Goal: Information Seeking & Learning: Learn about a topic

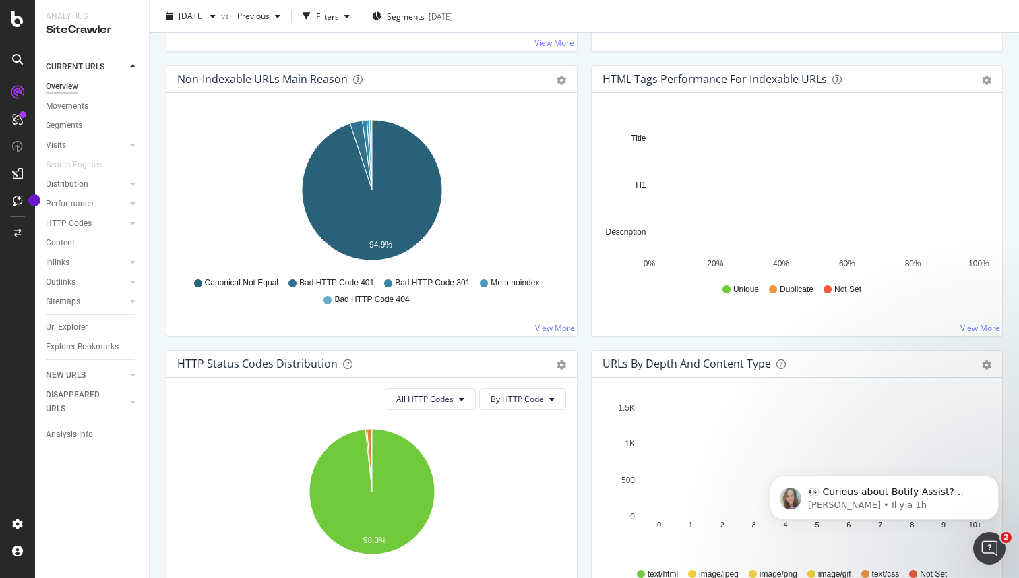
scroll to position [483, 0]
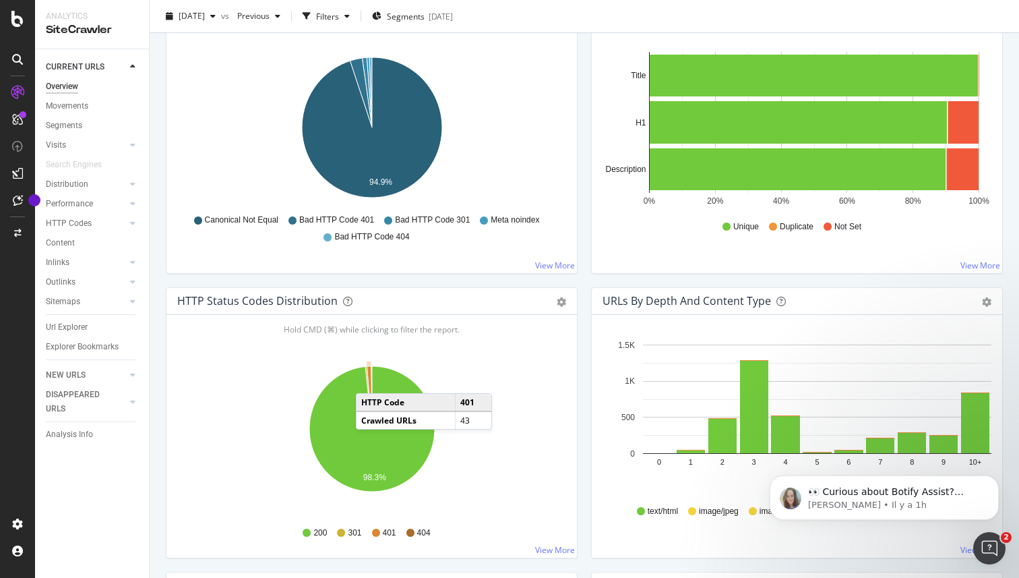
click at [369, 380] on icon "A chart." at bounding box center [369, 397] width 5 height 63
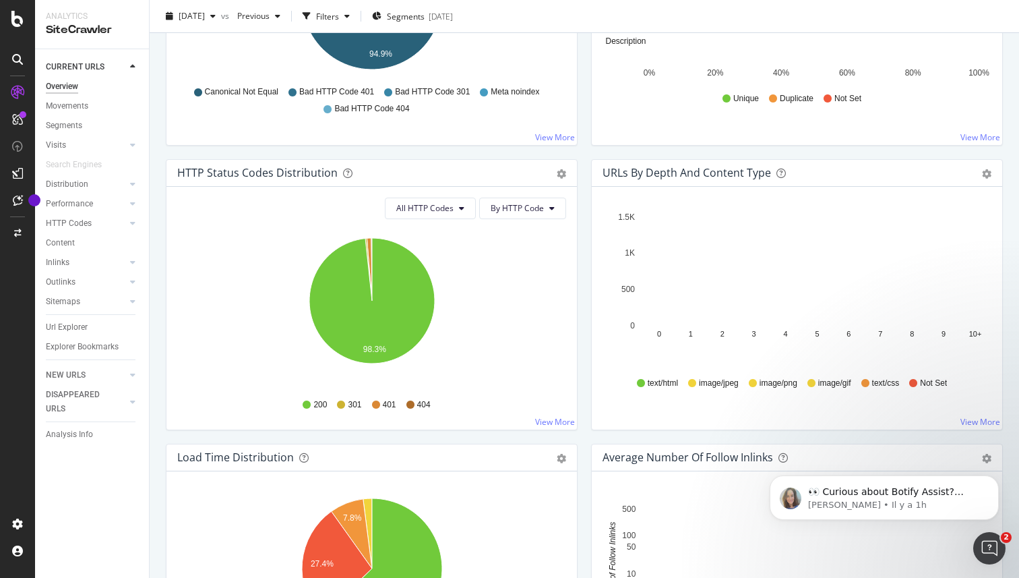
scroll to position [619, 0]
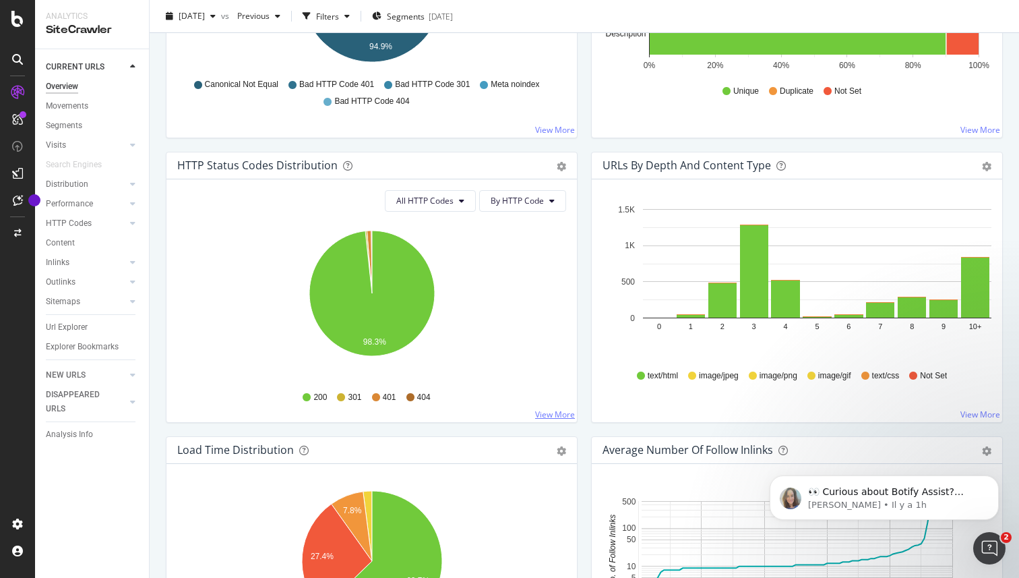
click at [555, 412] on link "View More" at bounding box center [555, 414] width 40 height 11
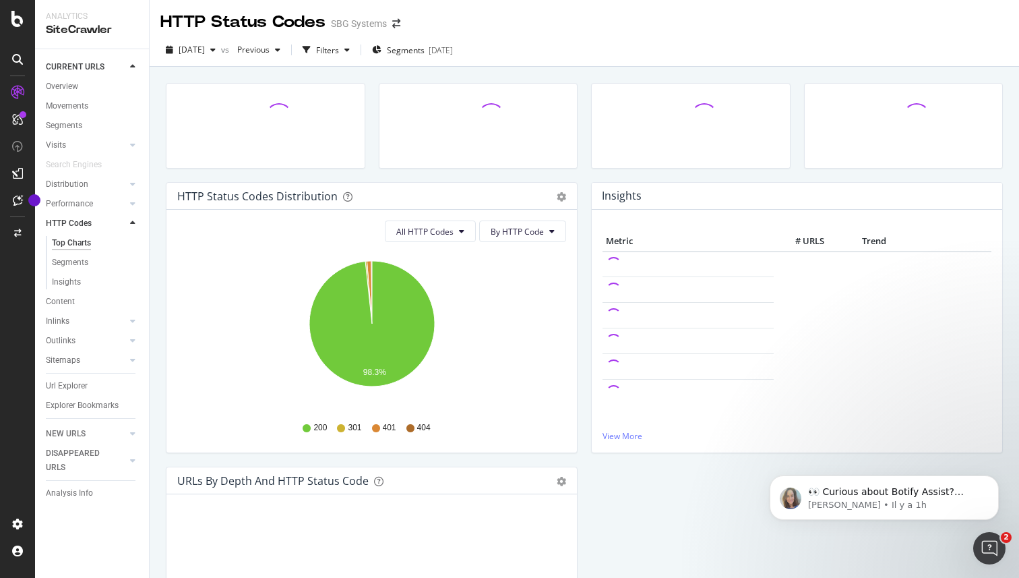
click at [418, 429] on span "404" at bounding box center [423, 427] width 13 height 11
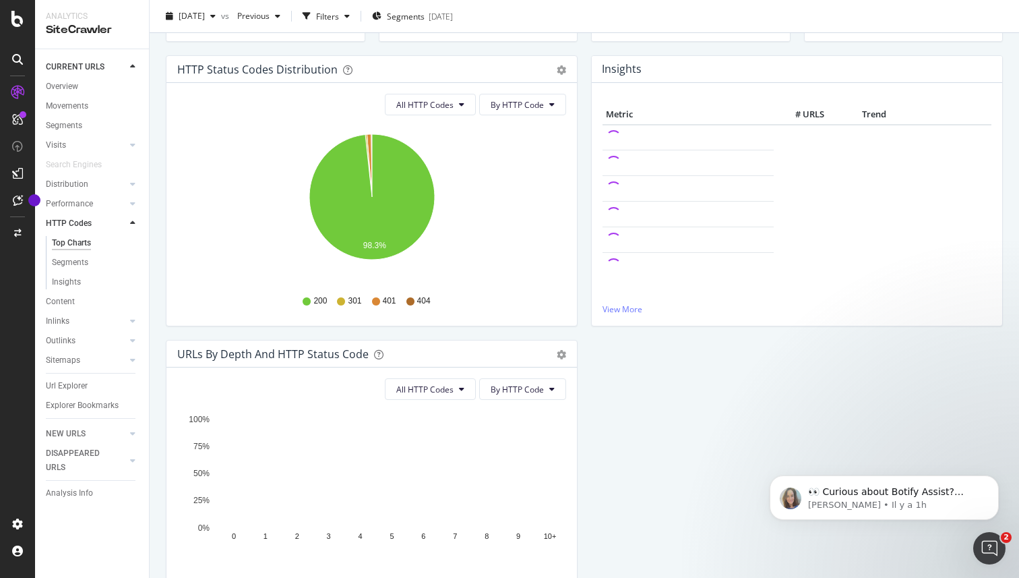
scroll to position [220, 0]
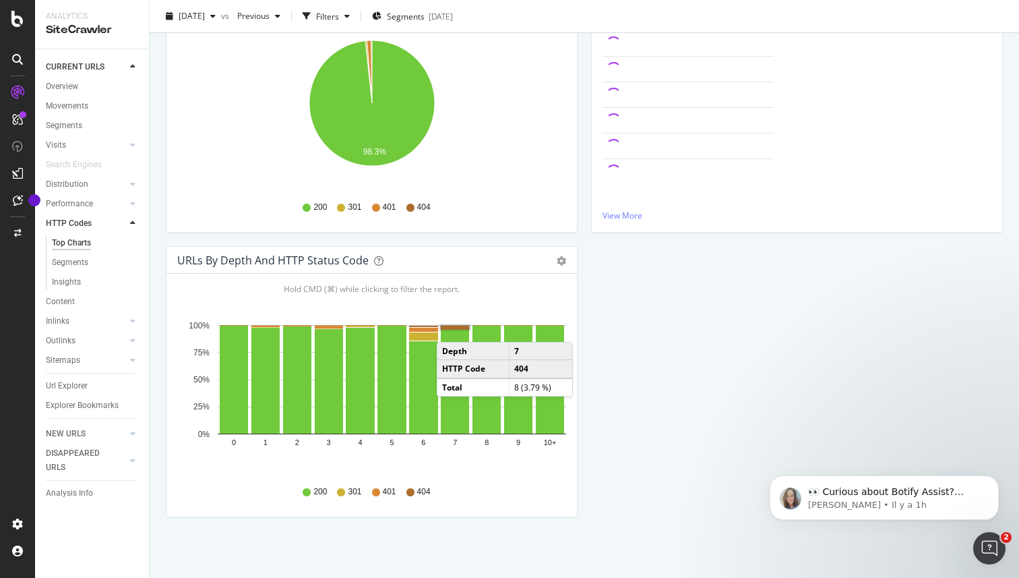
click at [450, 328] on rect "A chart." at bounding box center [455, 327] width 28 height 3
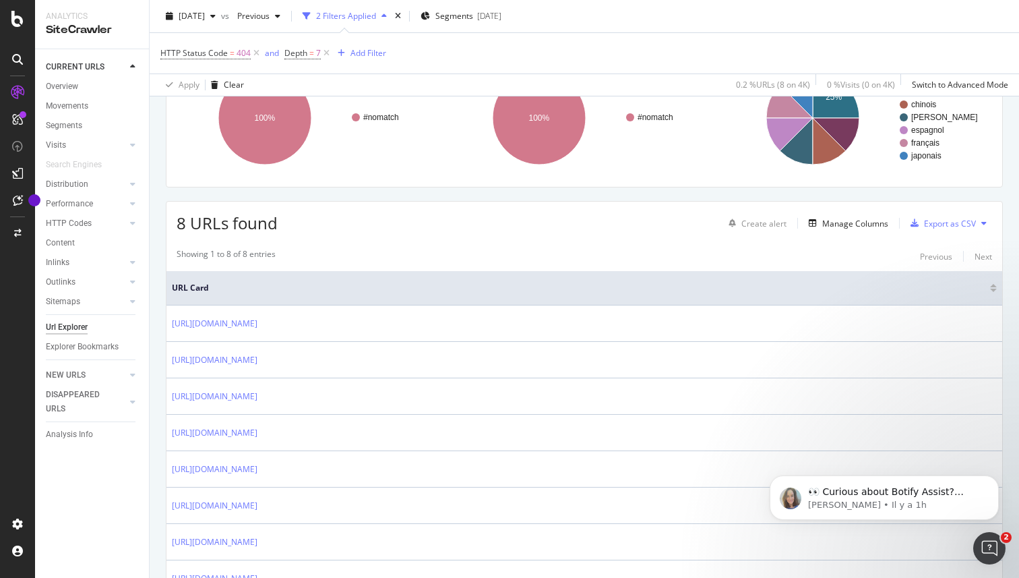
scroll to position [233, 0]
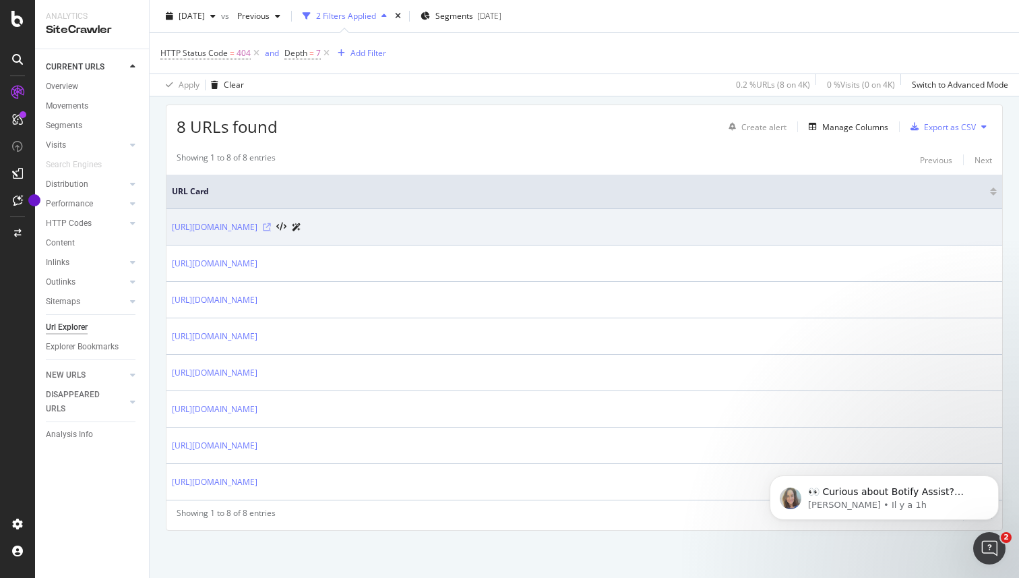
click at [271, 227] on icon at bounding box center [267, 227] width 8 height 8
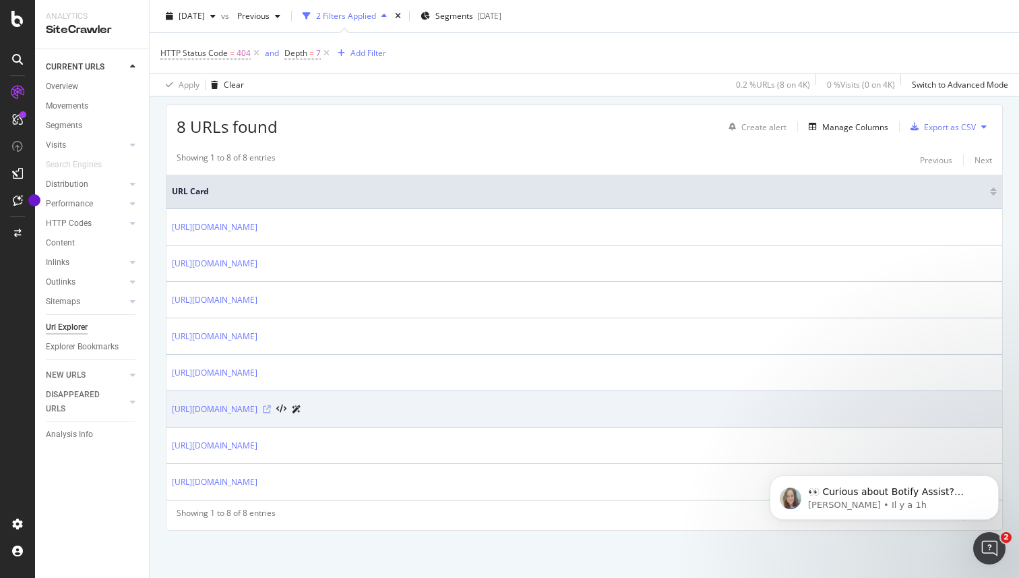
click at [271, 410] on icon at bounding box center [267, 409] width 8 height 8
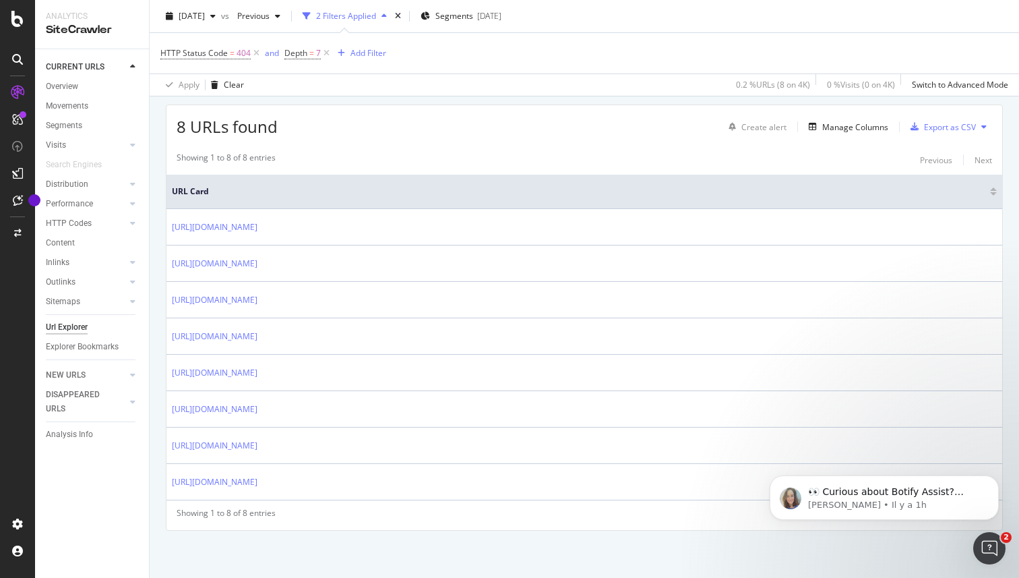
click at [522, 566] on div "URLs Crawled By Botify By pagetype Chart (by Value) Table Expand Export as CSV …" at bounding box center [585, 245] width 870 height 663
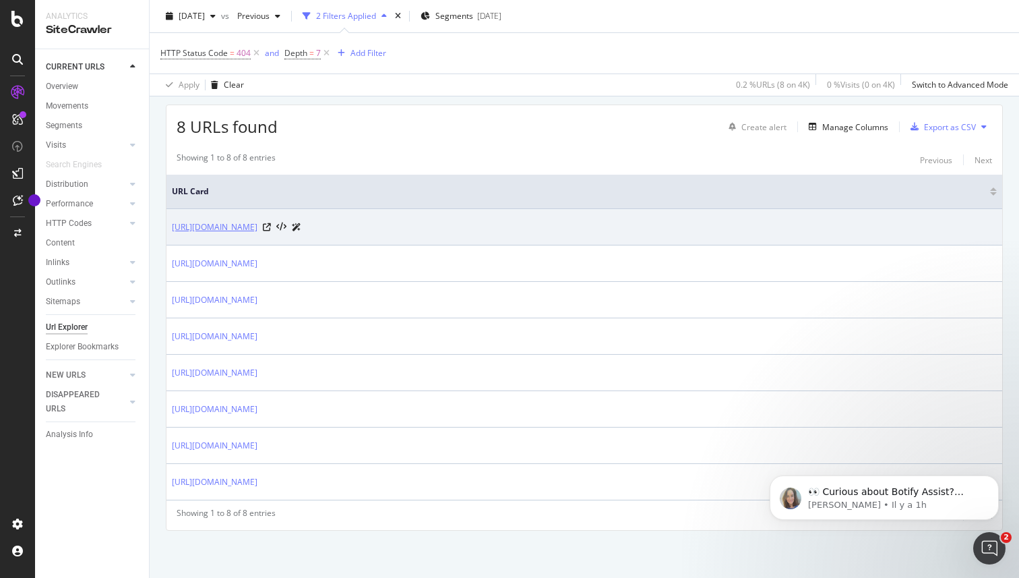
drag, startPoint x: 153, startPoint y: 224, endPoint x: 322, endPoint y: 226, distance: 168.6
click at [322, 226] on div "URLs Crawled By Botify By pagetype Chart (by Value) Table Expand Export as CSV …" at bounding box center [585, 245] width 870 height 663
copy table "URL Card [URL][DOMAIN_NAME]"
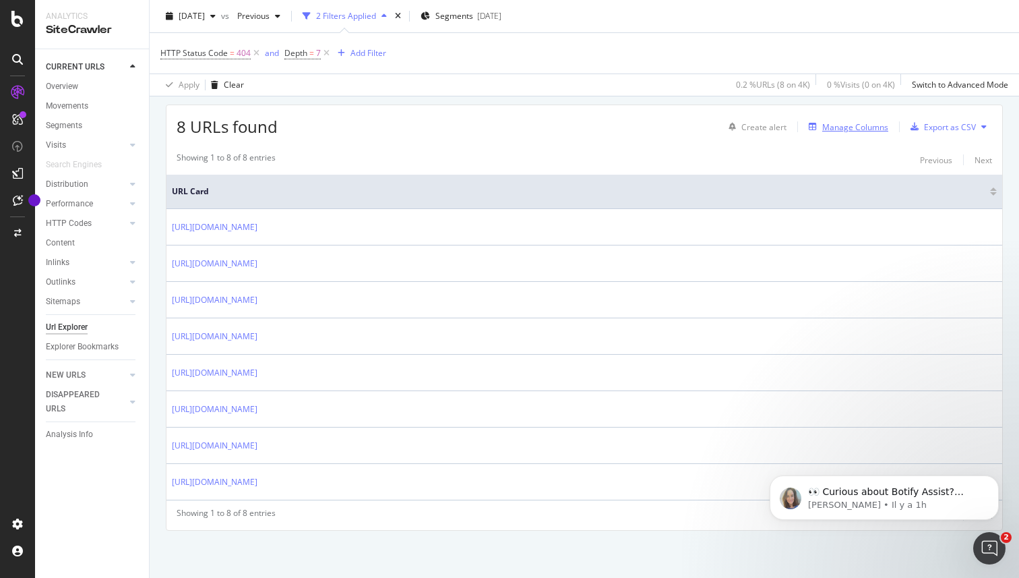
click at [868, 124] on div "Manage Columns" at bounding box center [856, 126] width 66 height 11
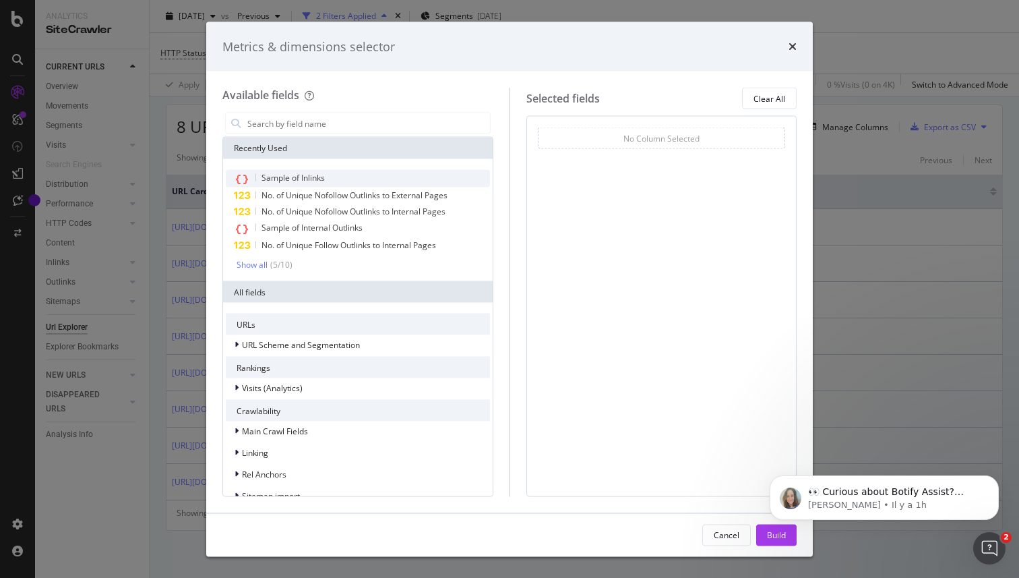
click at [288, 181] on span "Sample of Inlinks" at bounding box center [293, 177] width 63 height 11
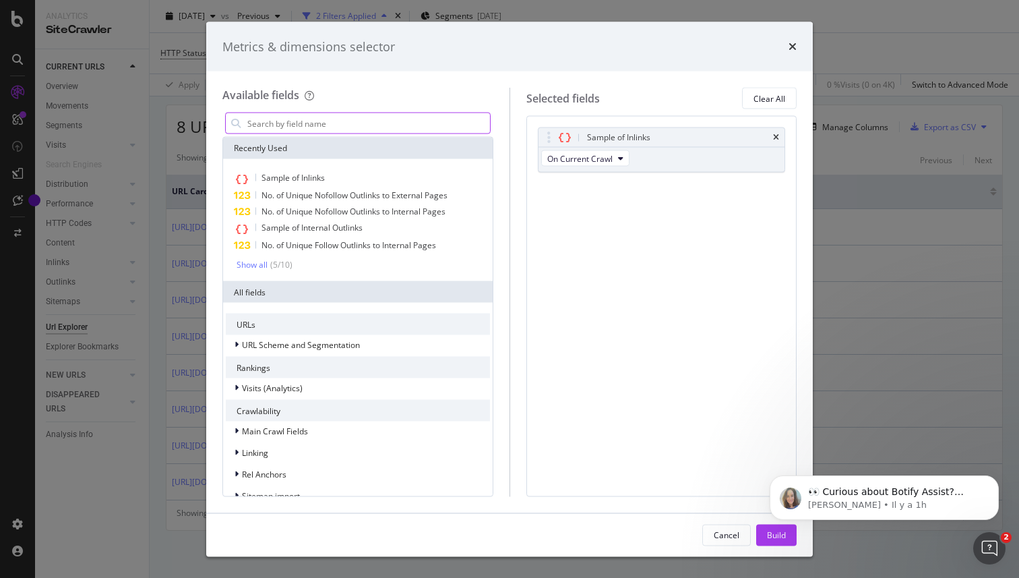
click html "👀 Curious about Botify Assist? Check out these use cases to explore what Assist…"
click at [761, 529] on body "👀 Curious about Botify Assist? Check out these use cases to explore what Assist…" at bounding box center [884, 494] width 259 height 84
click html "👀 Curious about Botify Assist? Check out these use cases to explore what Assist…"
click at [772, 544] on div "Build" at bounding box center [776, 535] width 19 height 20
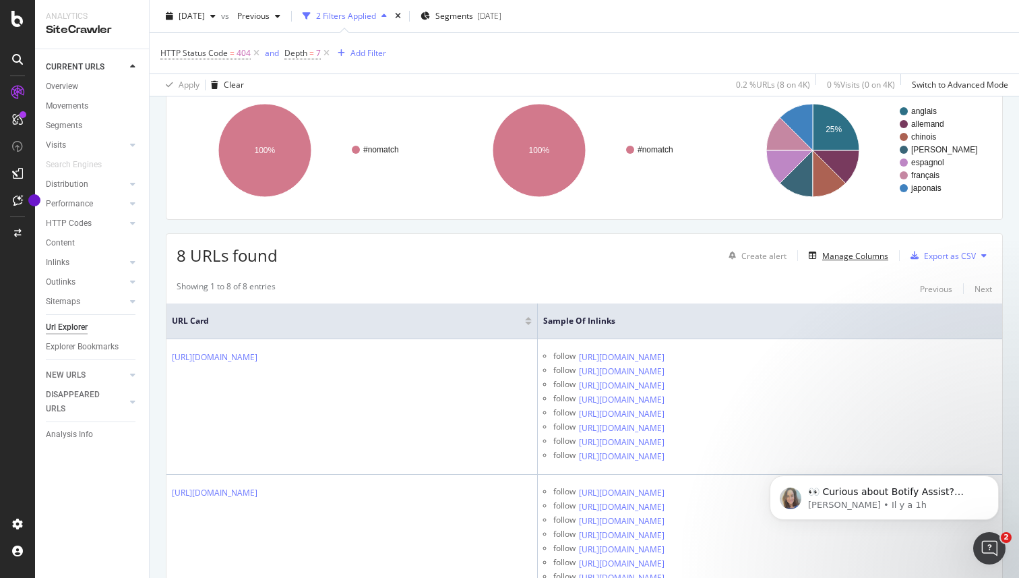
scroll to position [92, 0]
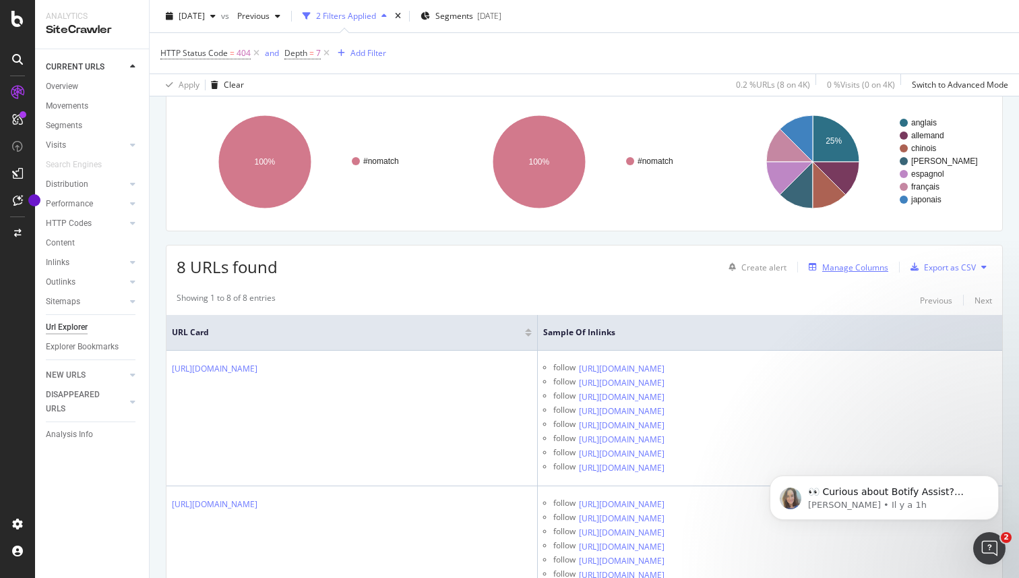
click at [847, 267] on div "Manage Columns" at bounding box center [856, 267] width 66 height 11
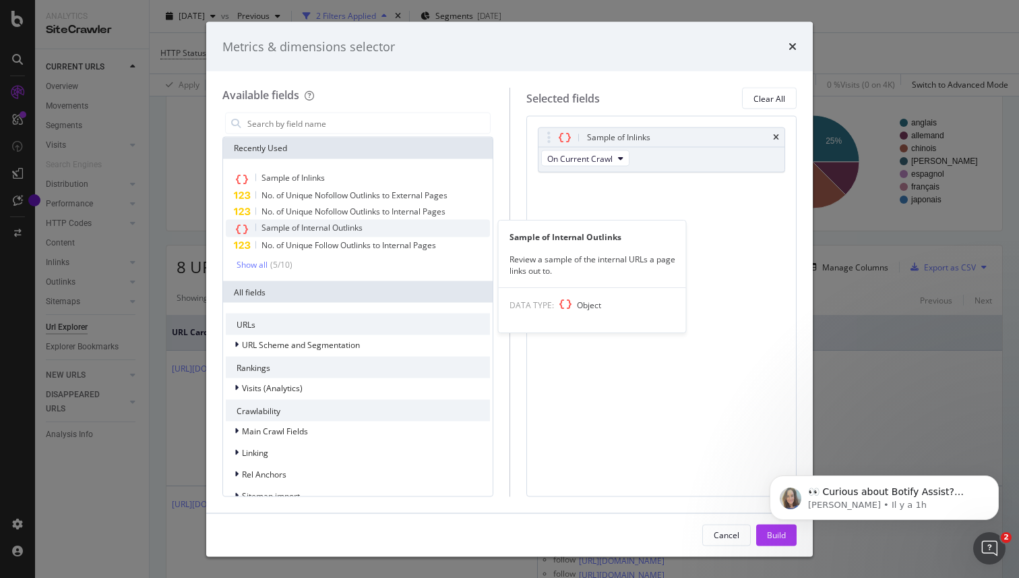
click at [323, 230] on span "Sample of Internal Outlinks" at bounding box center [312, 227] width 101 height 11
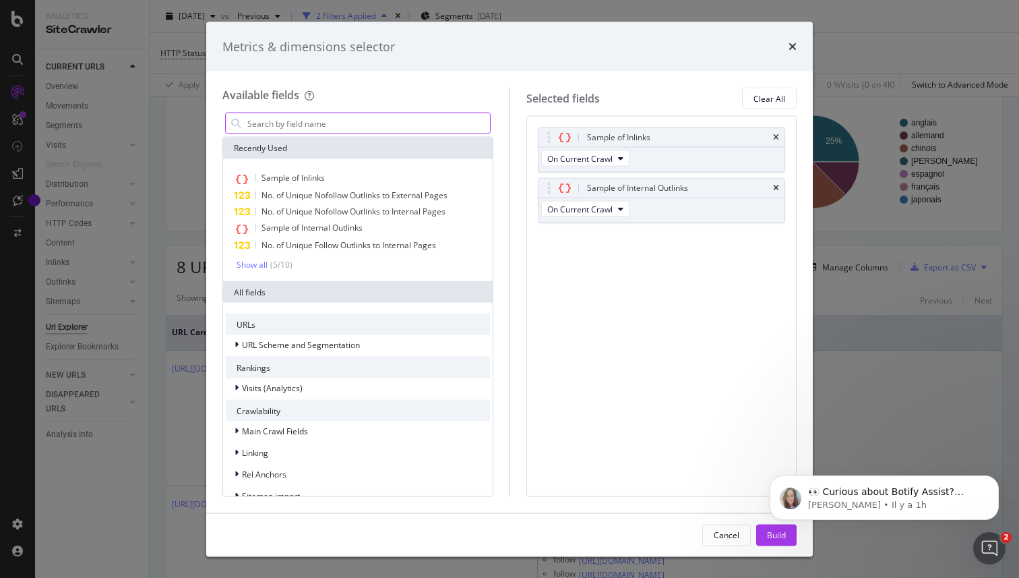
click html "👀 Curious about Botify Assist? Check out these use cases to explore what Assist…"
click at [778, 545] on button "Build" at bounding box center [776, 535] width 40 height 22
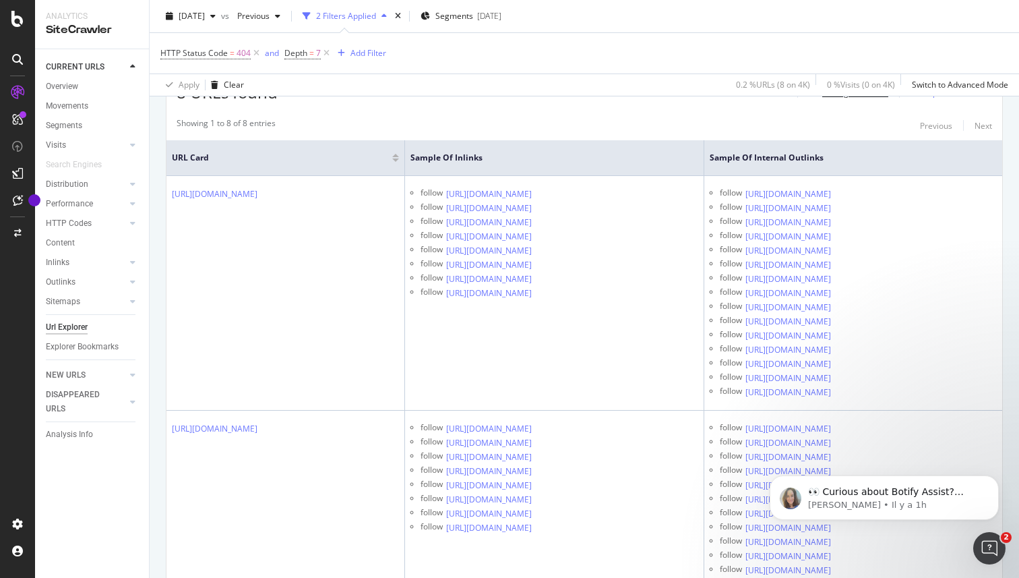
scroll to position [271, 0]
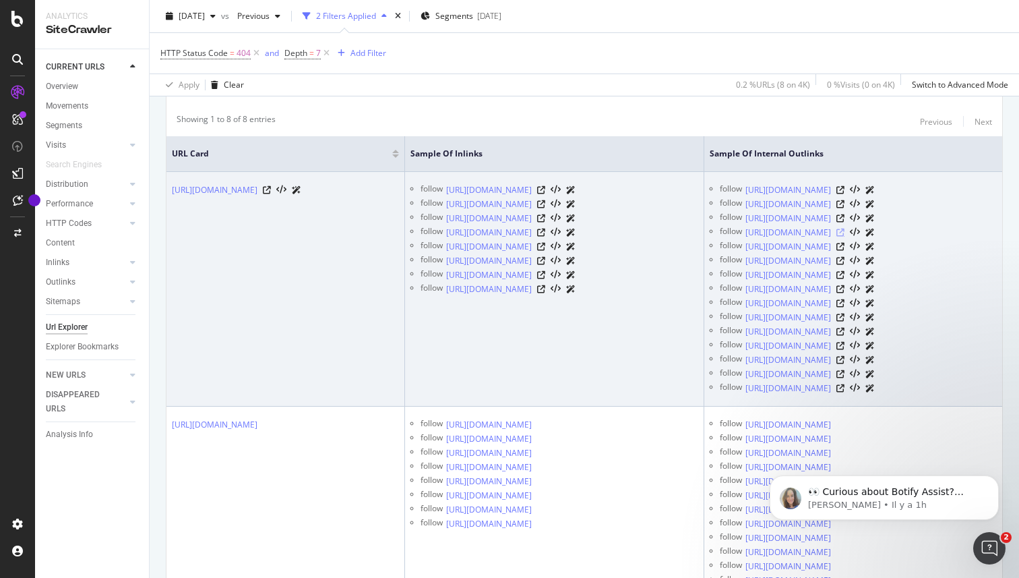
click at [845, 234] on icon at bounding box center [841, 233] width 8 height 8
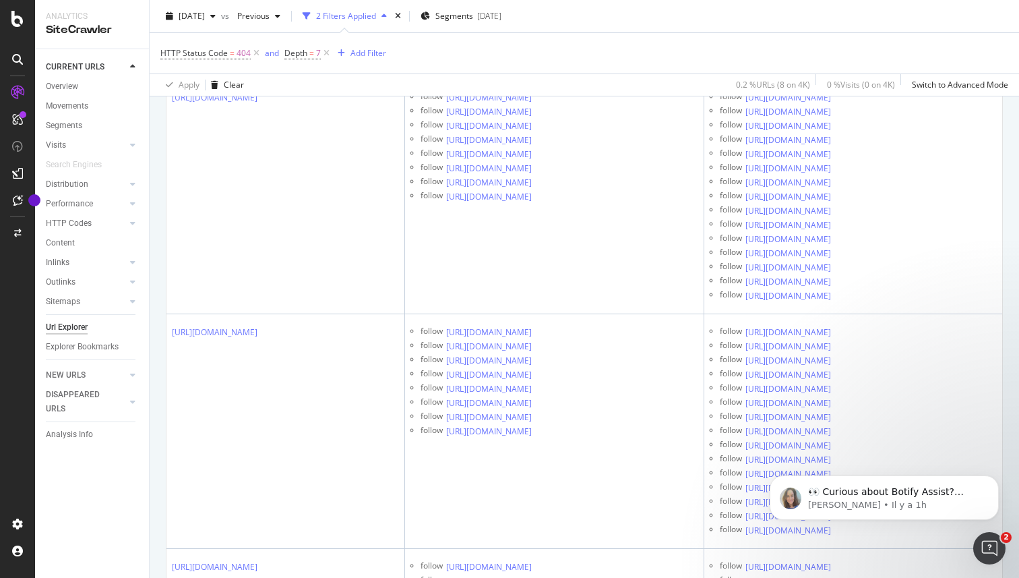
scroll to position [0, 0]
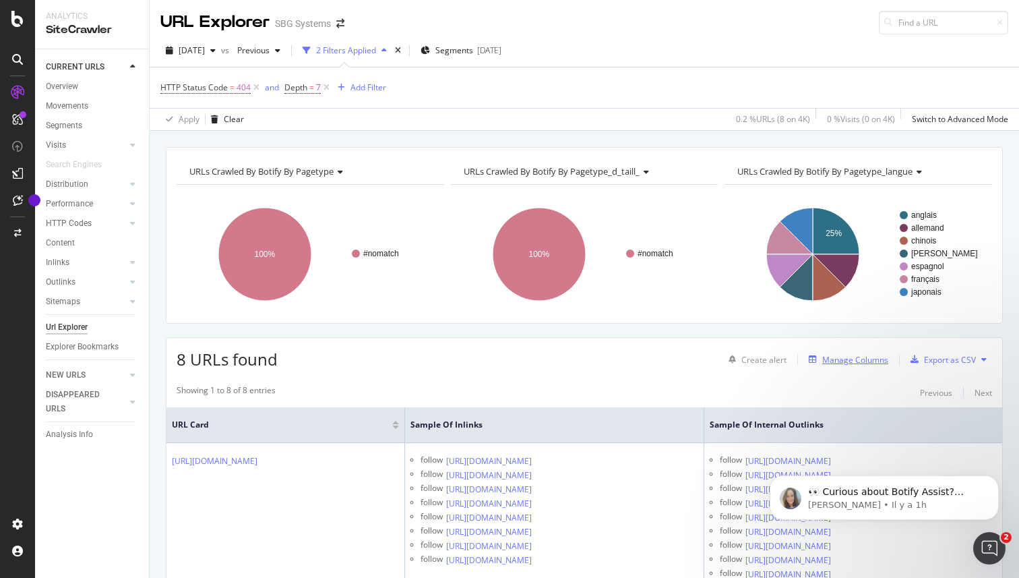
click at [871, 358] on div "Manage Columns" at bounding box center [856, 359] width 66 height 11
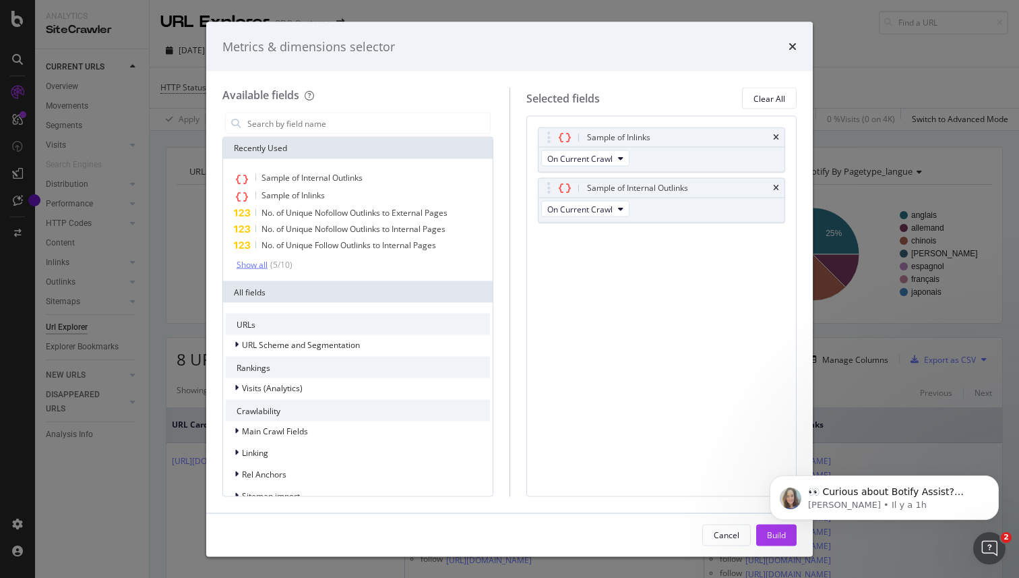
click at [260, 265] on div "Show all" at bounding box center [252, 264] width 31 height 9
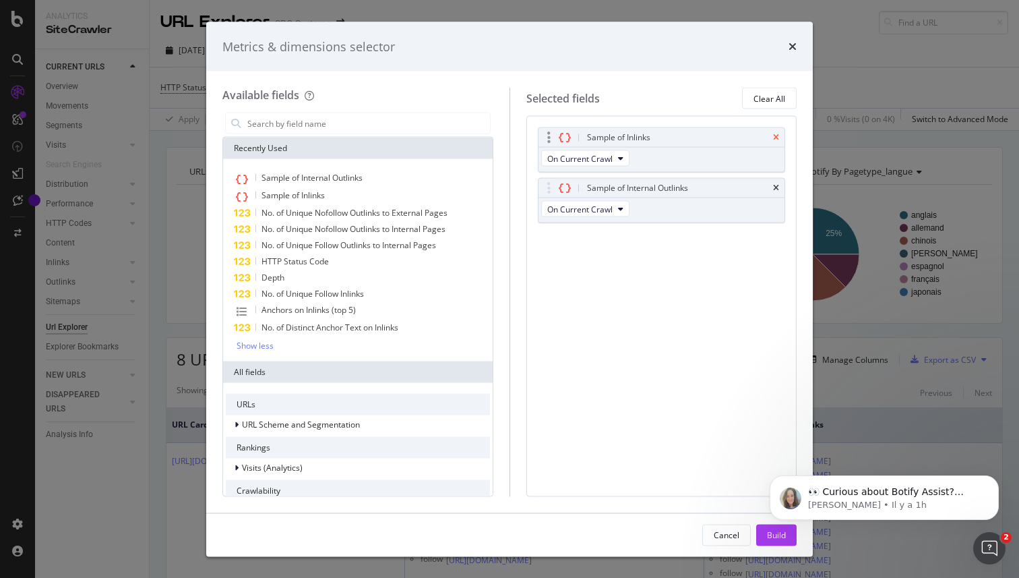
click at [779, 134] on icon "times" at bounding box center [776, 137] width 6 height 8
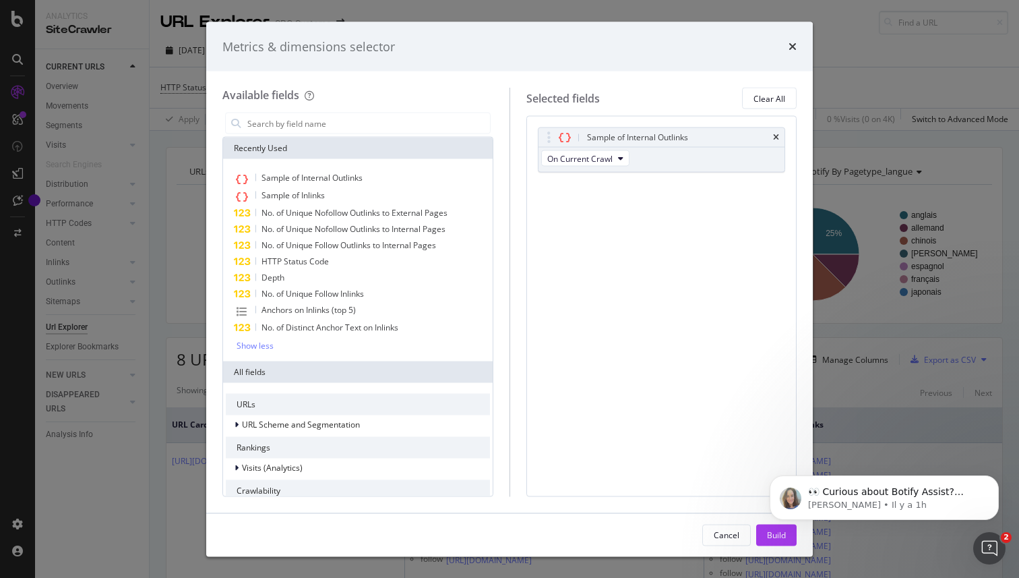
click at [779, 134] on icon "times" at bounding box center [776, 137] width 6 height 8
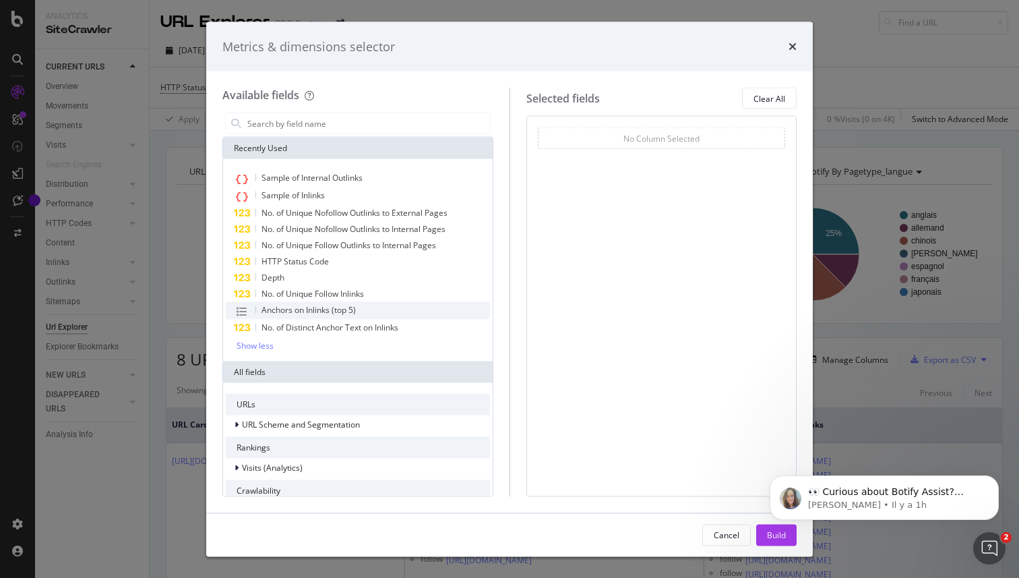
click at [287, 314] on span "Anchors on Inlinks (top 5)" at bounding box center [309, 309] width 94 height 11
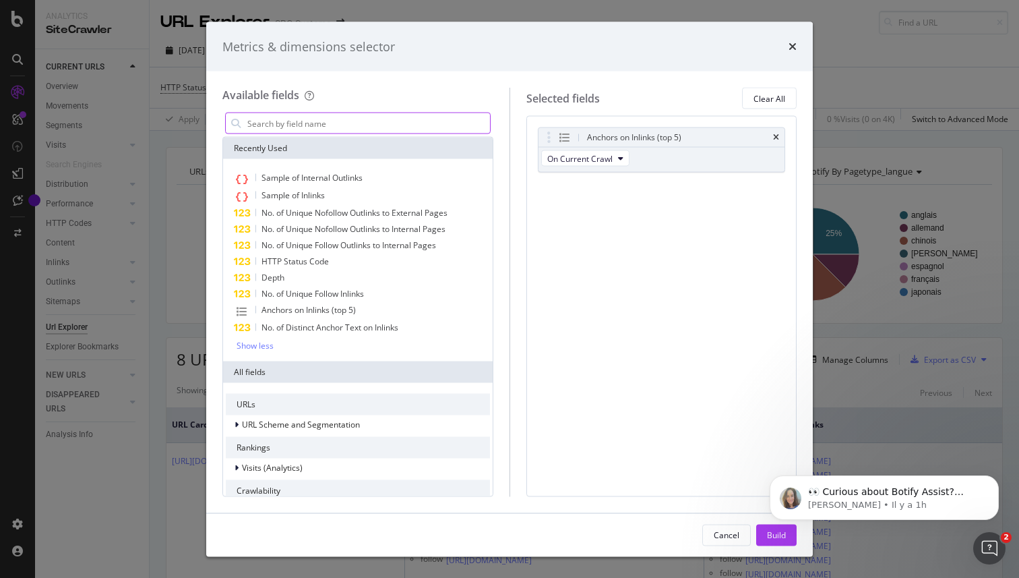
click at [774, 533] on body "👀 Curious about Botify Assist? Check out these use cases to explore what Assist…" at bounding box center [884, 494] width 259 height 84
click html "👀 Curious about Botify Assist? Check out these use cases to explore what Assist…"
click at [775, 531] on body "👀 Curious about Botify Assist? Check out these use cases to explore what Assist…" at bounding box center [884, 494] width 259 height 84
click html "👀 Curious about Botify Assist? Check out these use cases to explore what Assist…"
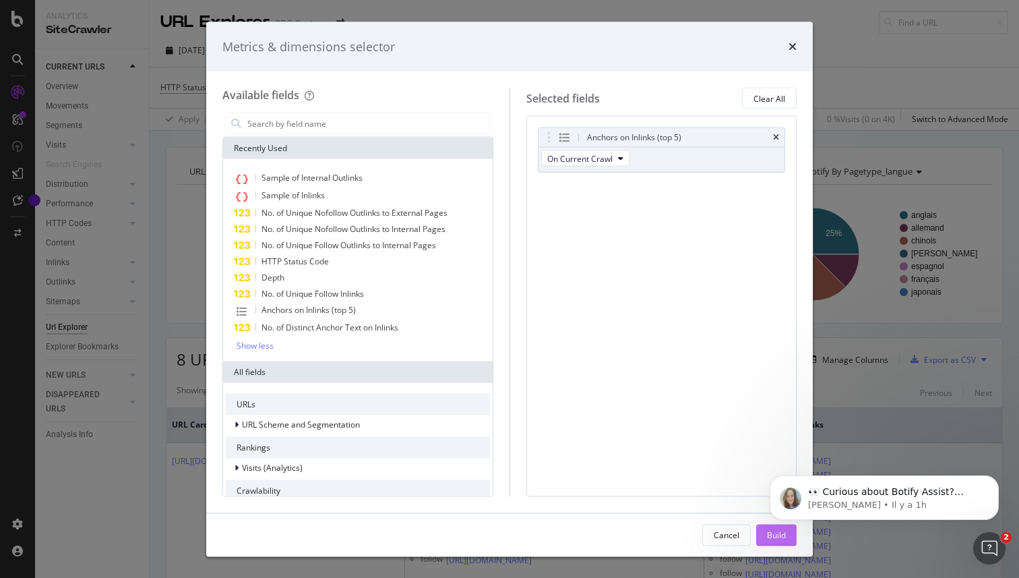
click at [771, 542] on div "Build" at bounding box center [776, 535] width 19 height 20
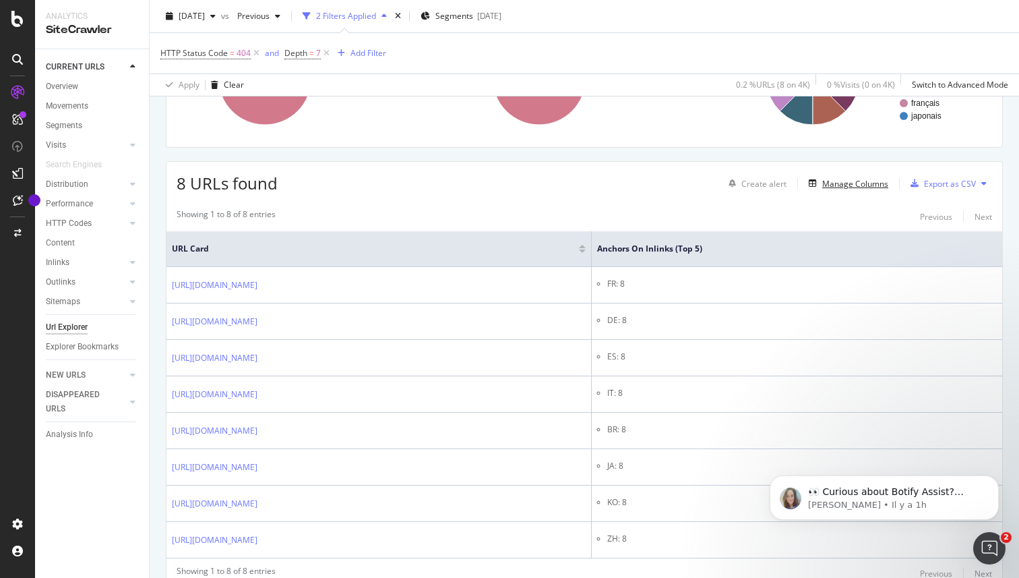
scroll to position [179, 0]
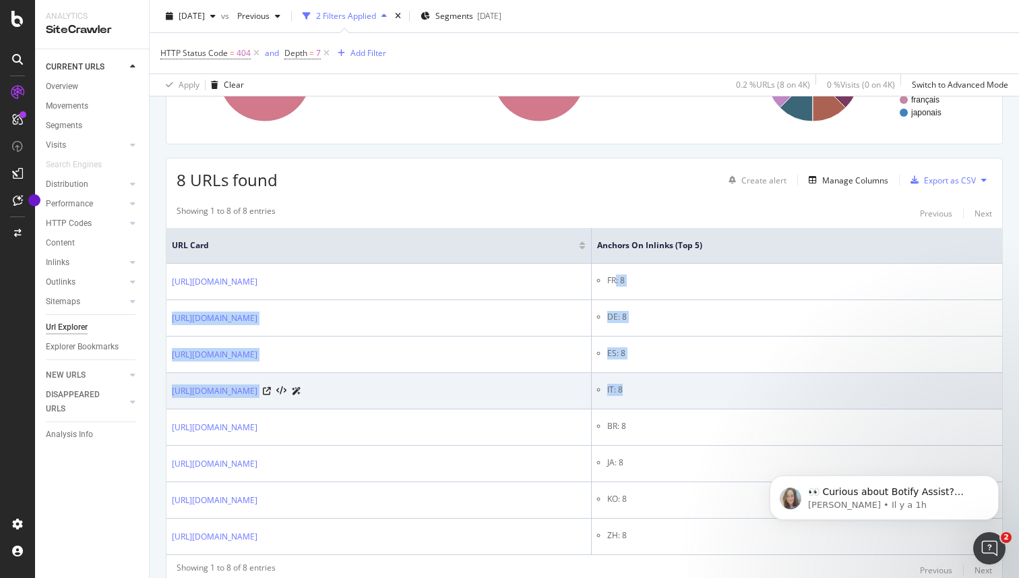
drag, startPoint x: 698, startPoint y: 275, endPoint x: 718, endPoint y: 403, distance: 129.7
click at [718, 401] on tbody "[URL][DOMAIN_NAME] FR: 8 [URL][DOMAIN_NAME] DE: 8 [URL][DOMAIN_NAME] ES: 8 [URL…" at bounding box center [585, 409] width 836 height 291
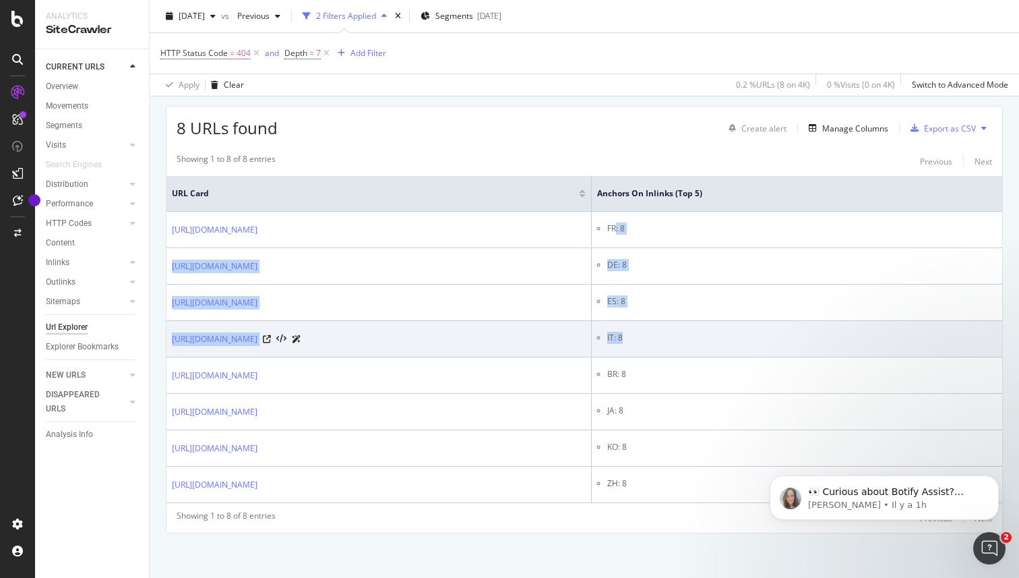
scroll to position [235, 0]
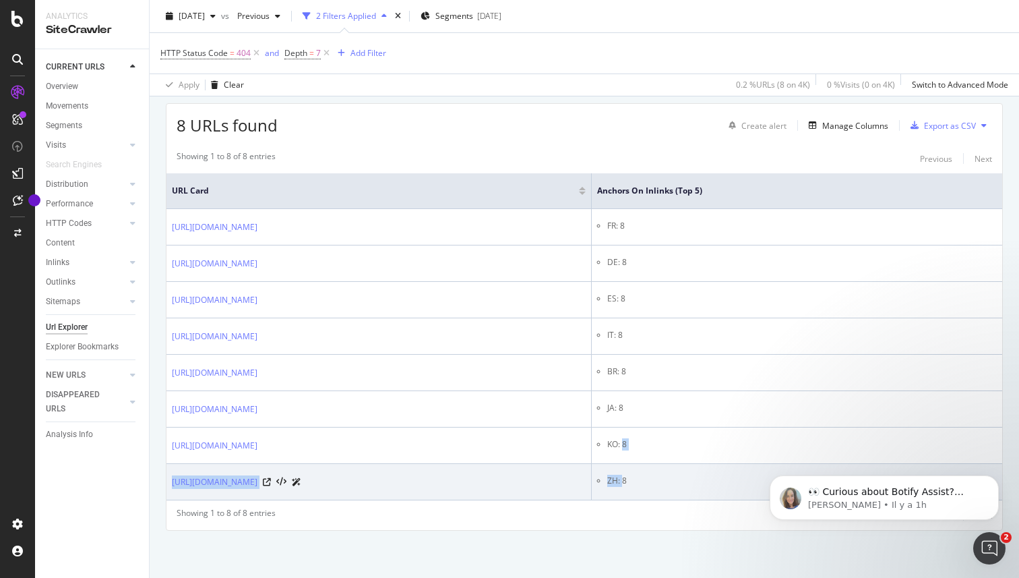
drag, startPoint x: 705, startPoint y: 445, endPoint x: 705, endPoint y: 479, distance: 34.4
click at [705, 479] on tbody "[URL][DOMAIN_NAME] FR: 8 [URL][DOMAIN_NAME] DE: 8 [URL][DOMAIN_NAME] ES: 8 [URL…" at bounding box center [585, 354] width 836 height 291
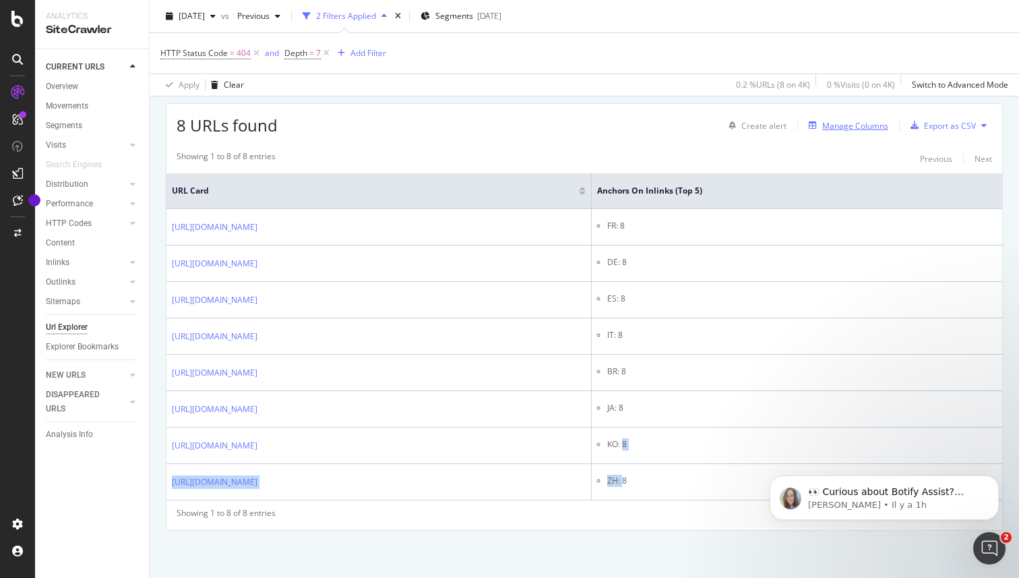
click at [860, 133] on button "Manage Columns" at bounding box center [846, 125] width 85 height 16
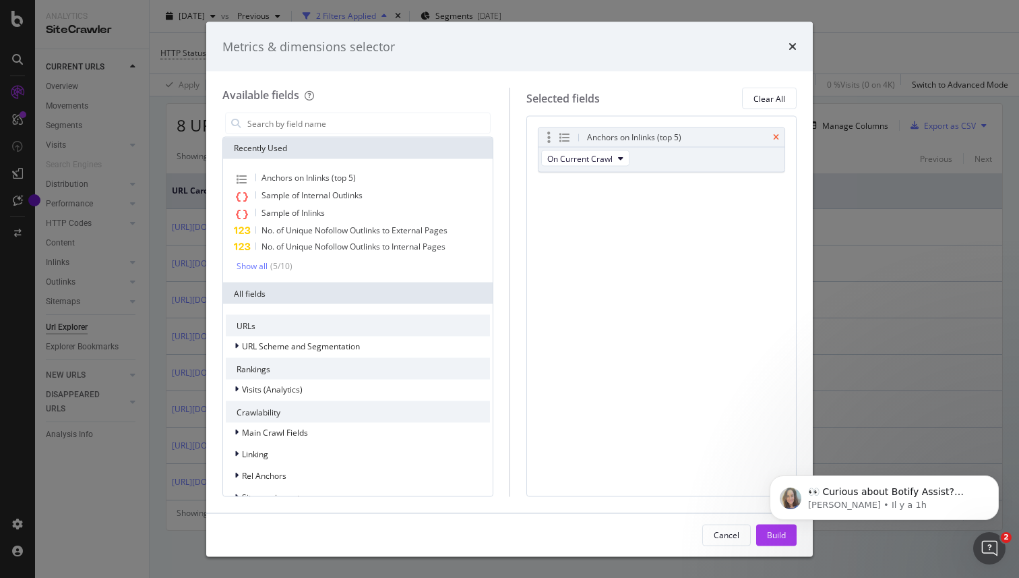
click at [778, 140] on icon "times" at bounding box center [776, 137] width 6 height 8
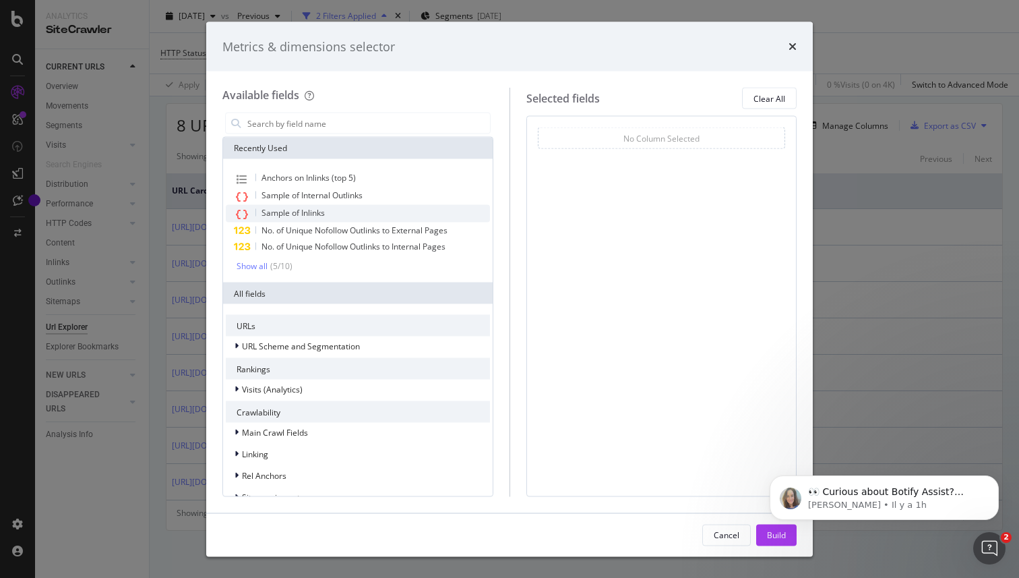
click at [326, 218] on div "Sample of Inlinks" at bounding box center [358, 214] width 264 height 18
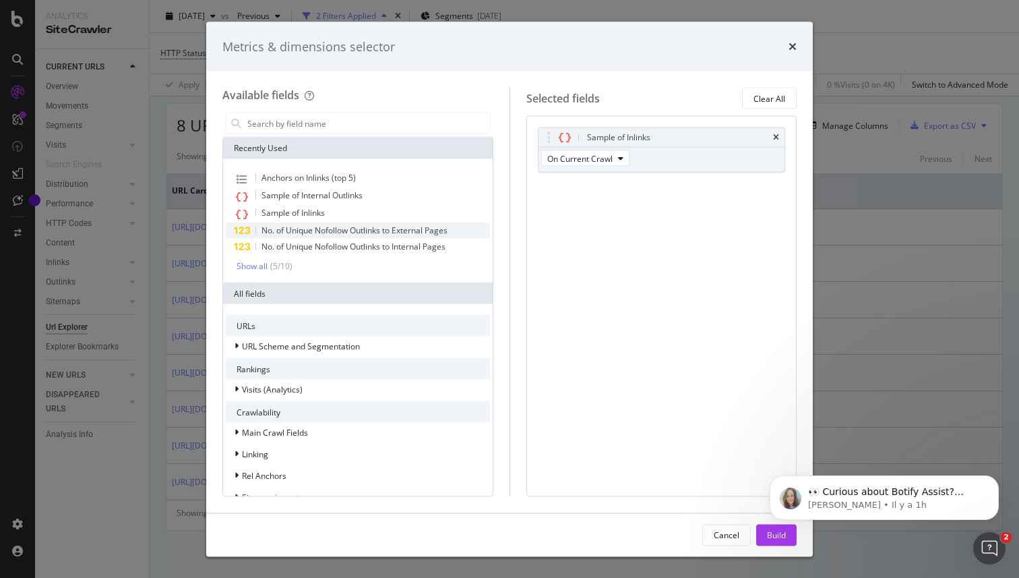
click at [409, 223] on div "No. of Unique Nofollow Outlinks to External Pages" at bounding box center [358, 230] width 264 height 16
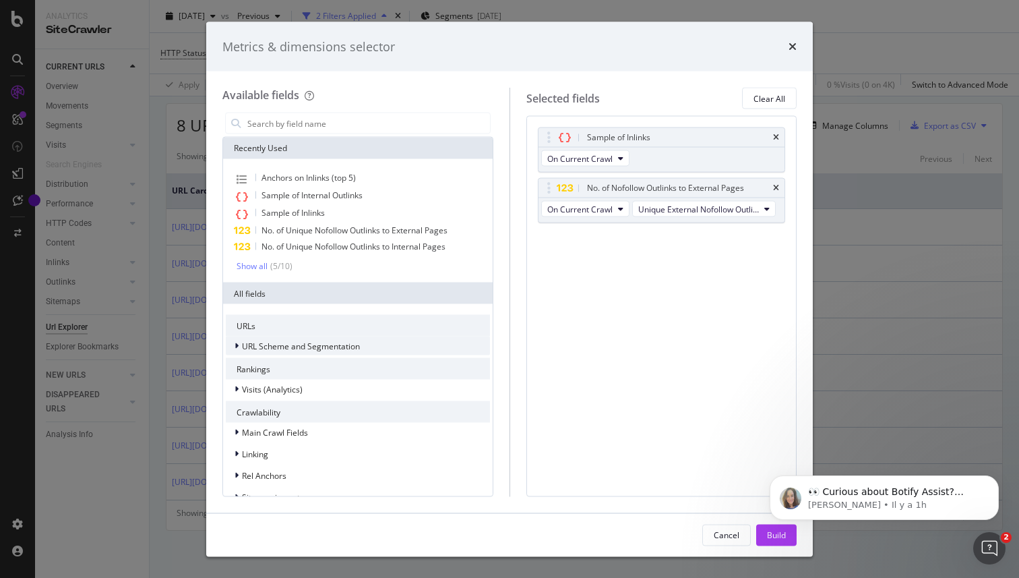
click at [237, 345] on icon "modal" at bounding box center [237, 346] width 4 height 8
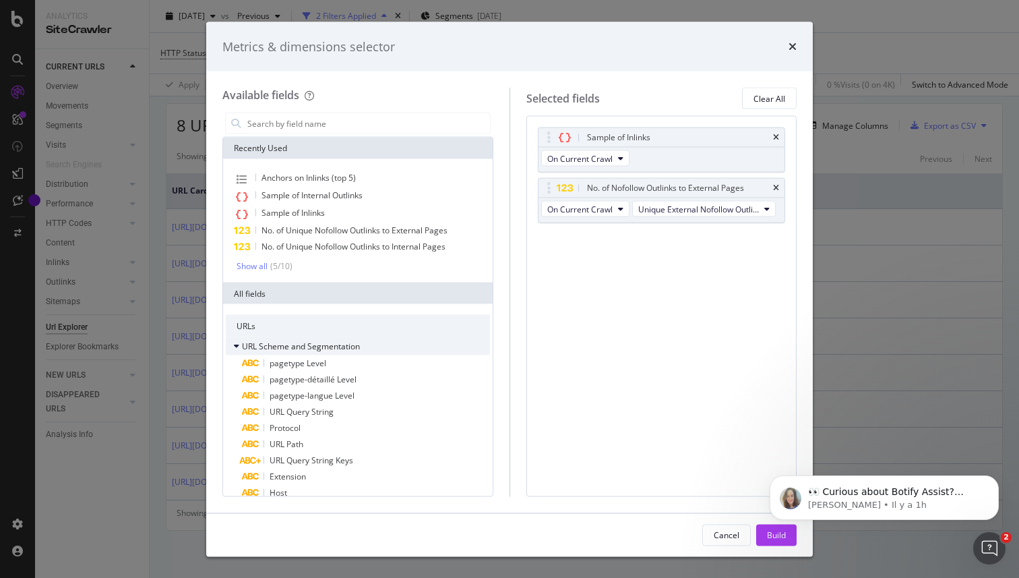
click at [237, 345] on icon "modal" at bounding box center [236, 346] width 5 height 8
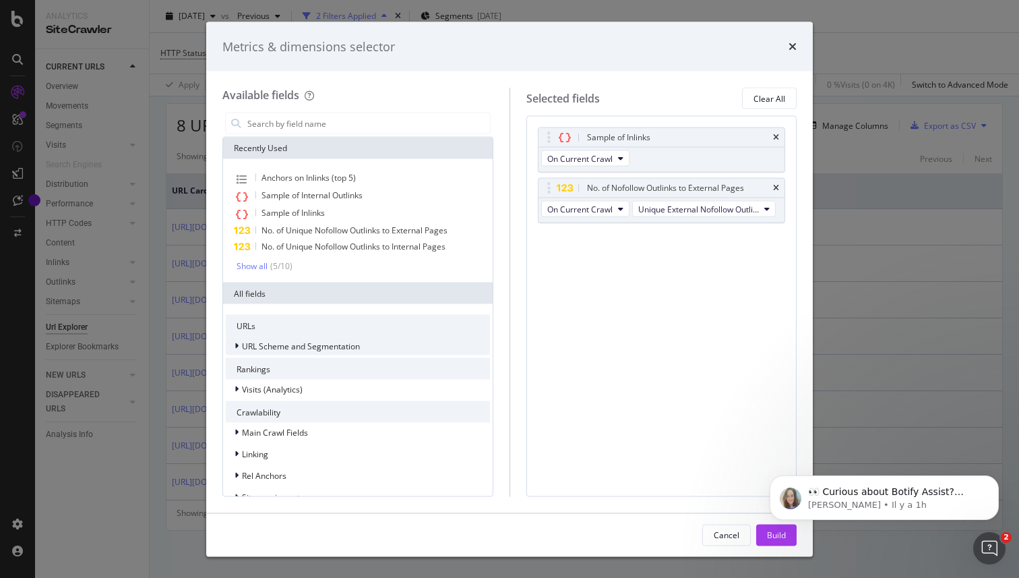
click at [237, 345] on icon "modal" at bounding box center [237, 346] width 4 height 8
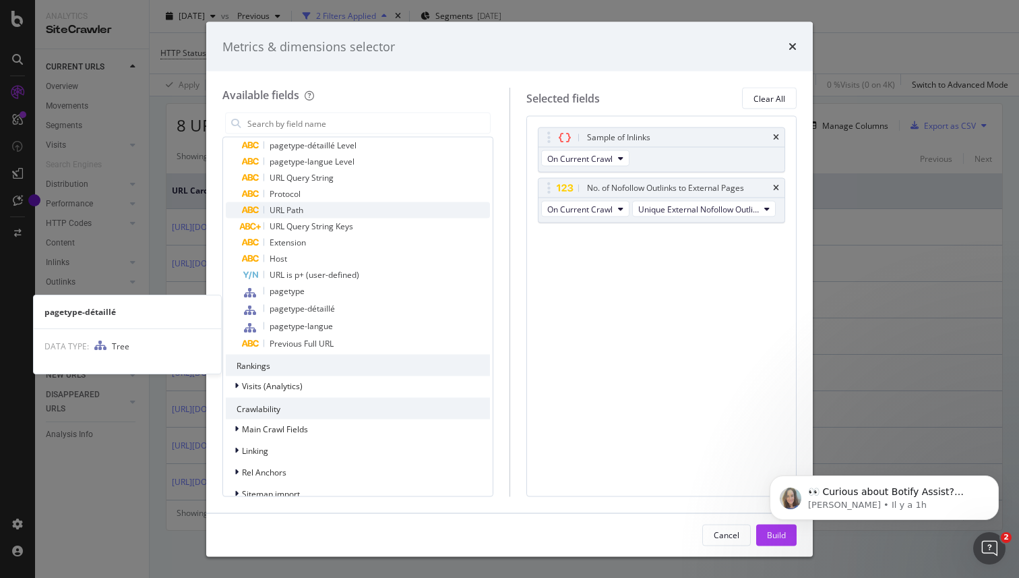
scroll to position [240, 0]
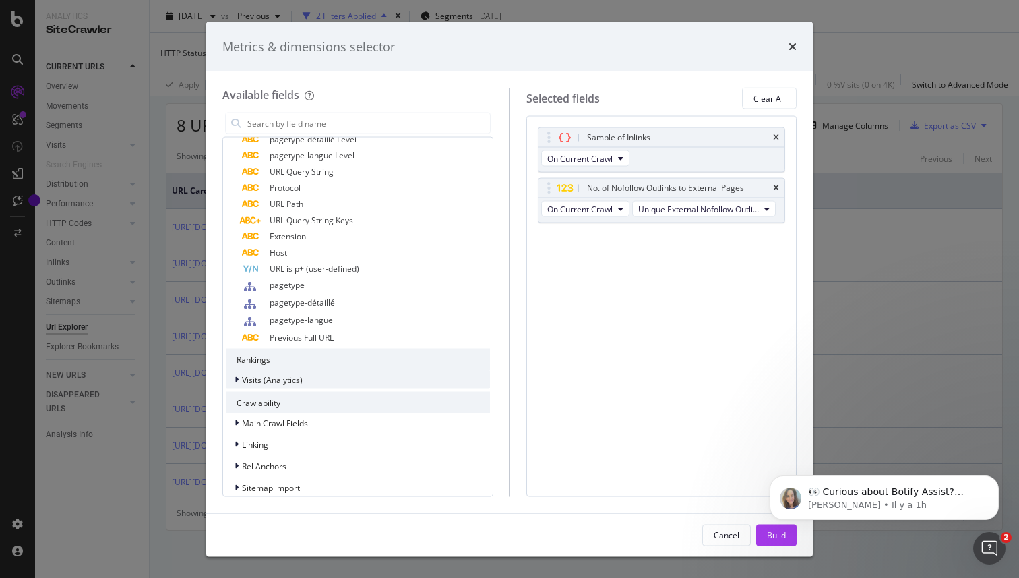
click at [239, 382] on div "modal" at bounding box center [238, 379] width 8 height 13
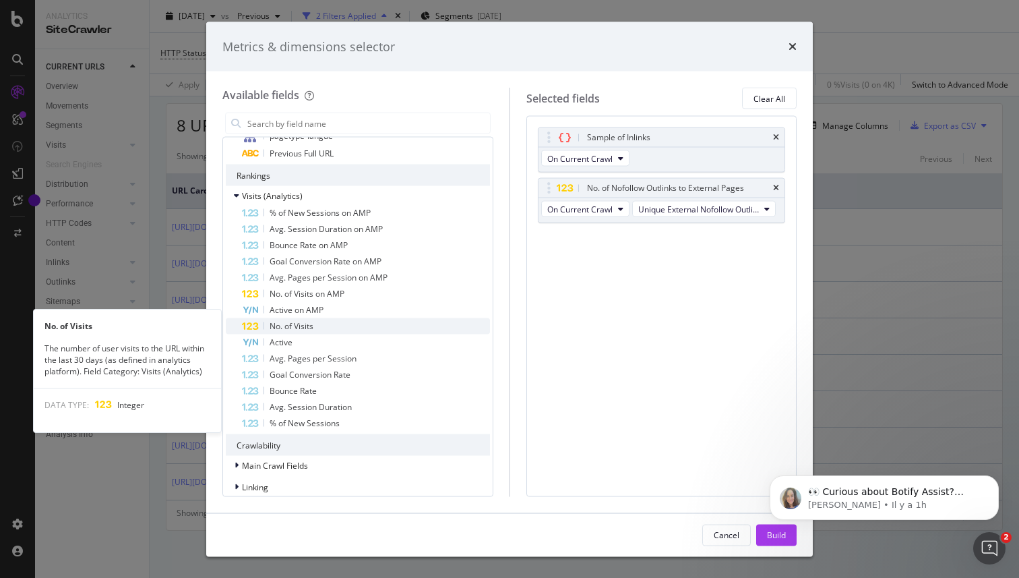
scroll to position [436, 0]
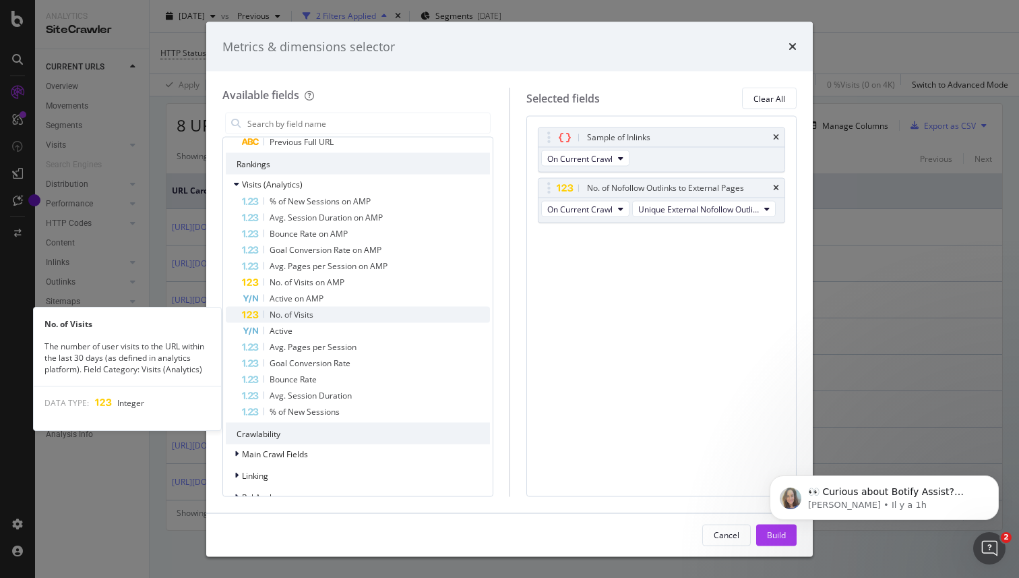
click at [390, 312] on div "No. of Visits" at bounding box center [366, 315] width 248 height 16
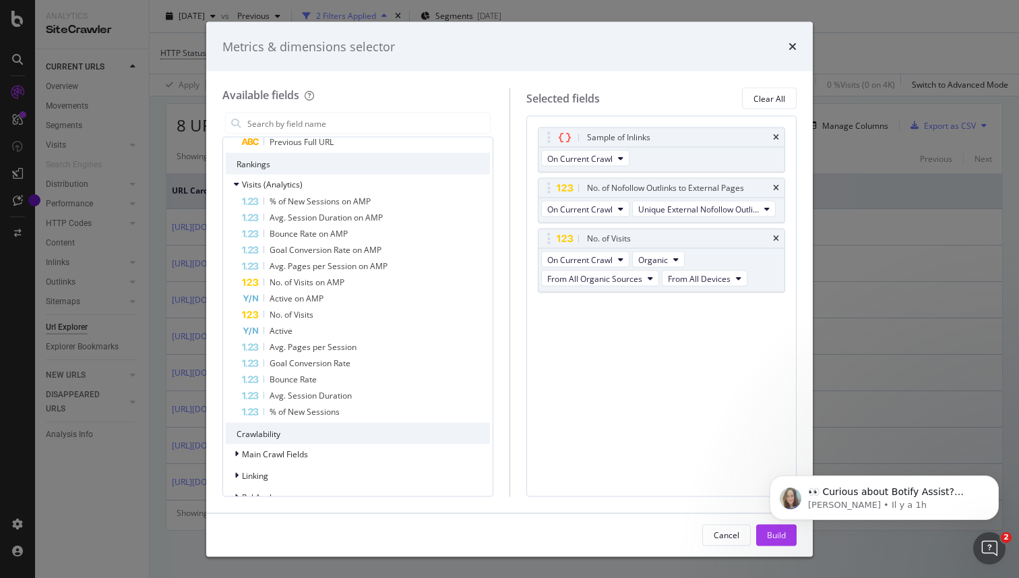
click at [780, 549] on div "Cancel Build" at bounding box center [509, 534] width 607 height 43
click at [780, 547] on div "Cancel Build" at bounding box center [509, 534] width 607 height 43
click html "👀 Curious about Botify Assist? Check out these use cases to explore what Assist…"
click at [778, 543] on div "Build" at bounding box center [776, 535] width 19 height 20
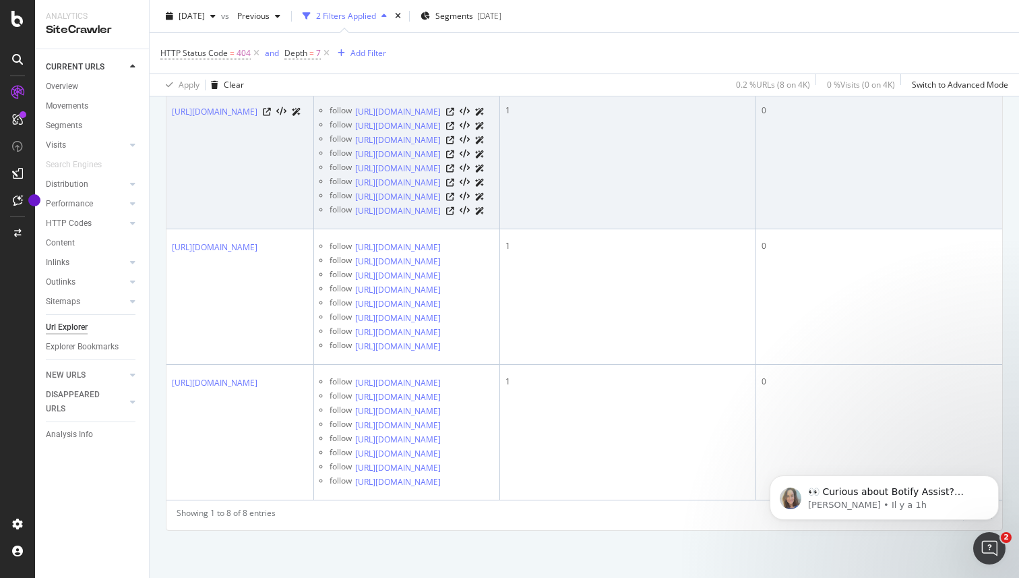
scroll to position [998, 0]
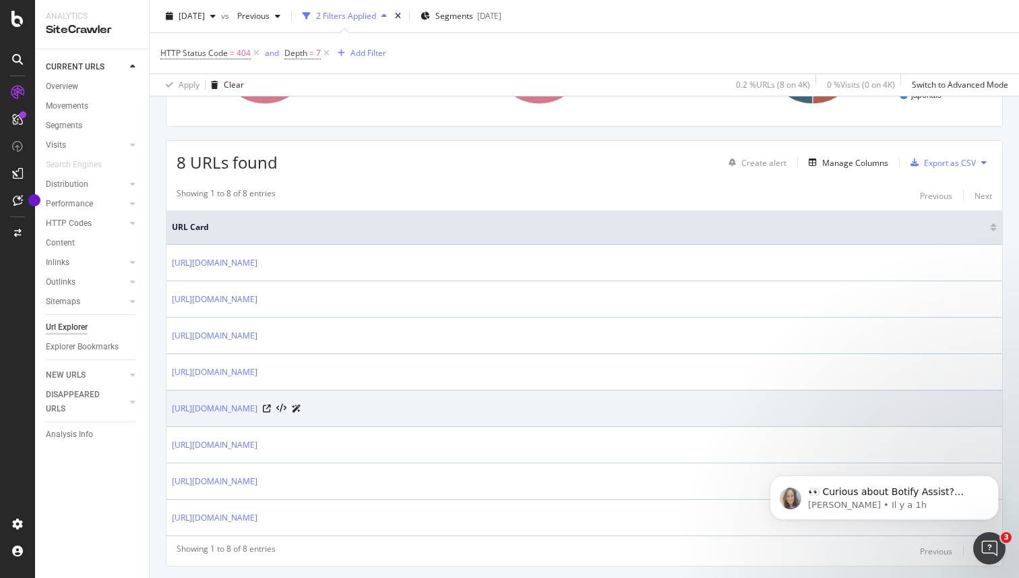
scroll to position [233, 0]
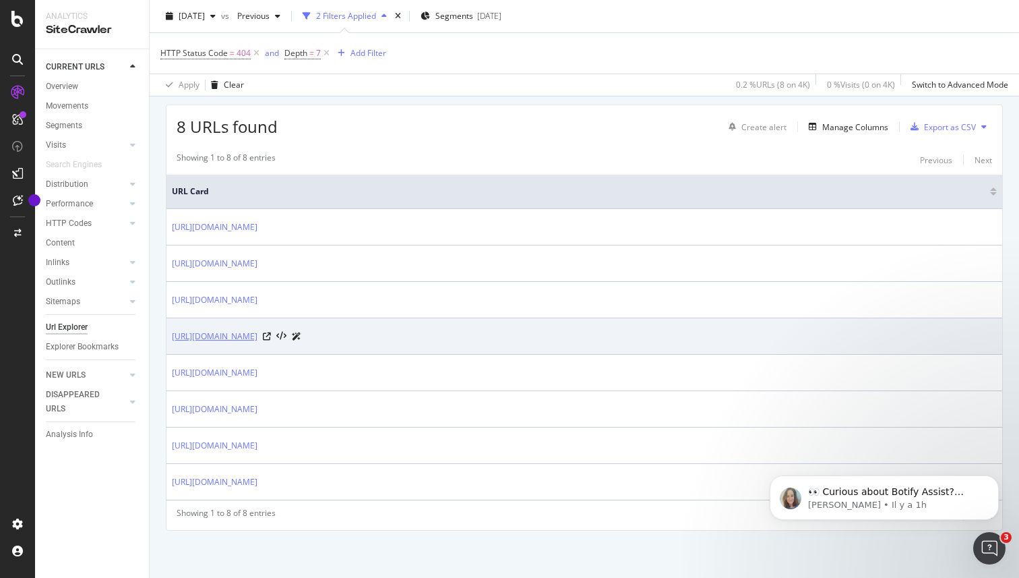
drag, startPoint x: 156, startPoint y: 343, endPoint x: 321, endPoint y: 338, distance: 164.6
click at [321, 338] on div "URLs Crawled By Botify By pagetype Chart (by Value) Table Expand Export as CSV …" at bounding box center [585, 245] width 870 height 663
click at [271, 334] on icon at bounding box center [267, 336] width 8 height 8
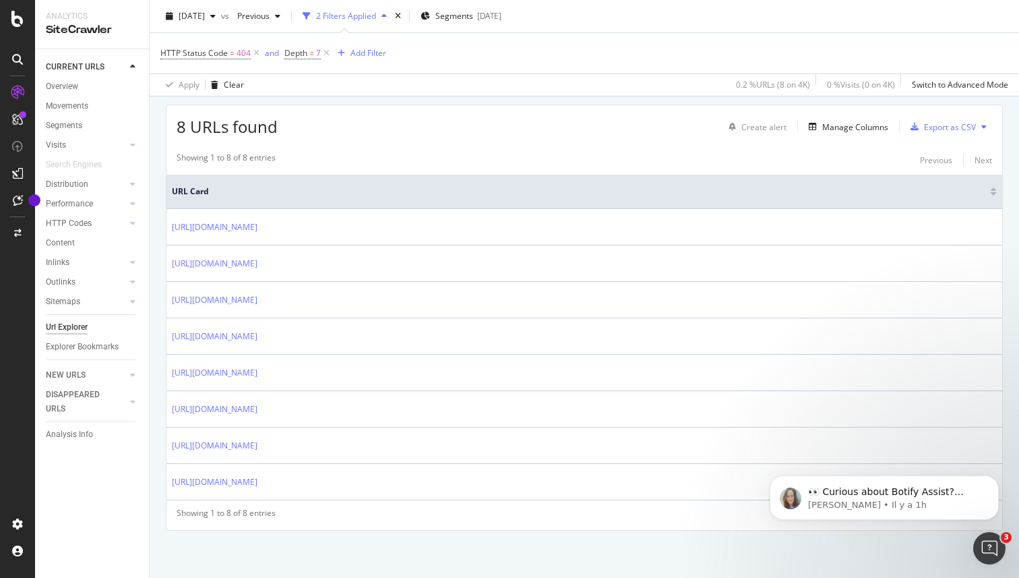
click at [156, 292] on div "URLs Crawled By Botify By pagetype Chart (by Value) Table Expand Export as CSV …" at bounding box center [585, 245] width 870 height 663
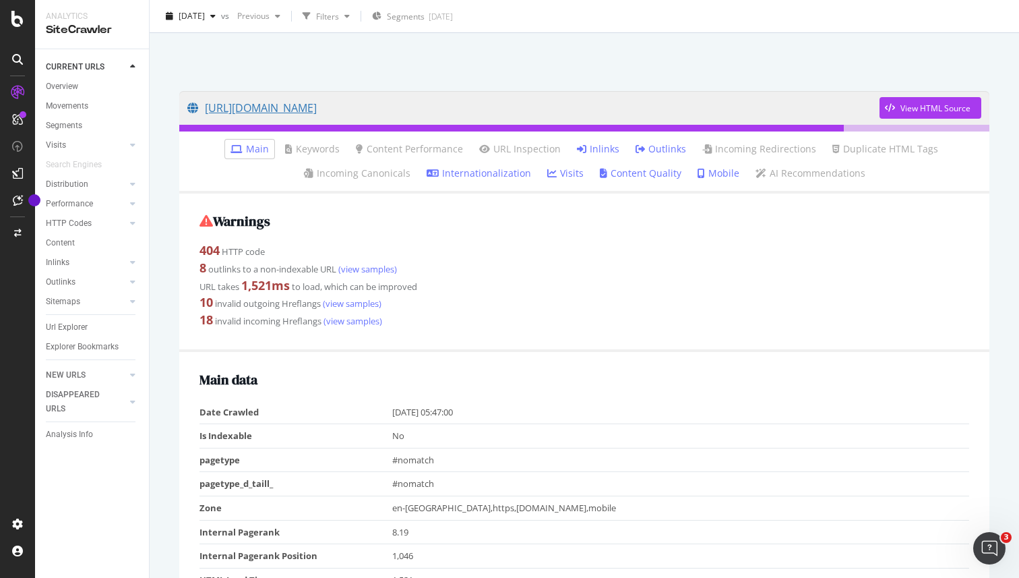
scroll to position [61, 0]
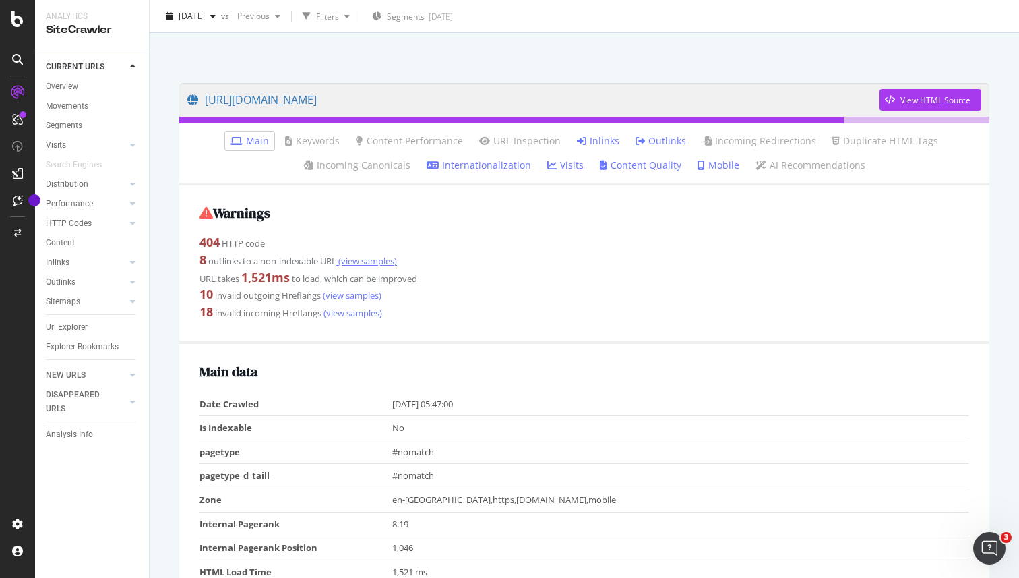
click at [353, 260] on link "(view samples)" at bounding box center [366, 261] width 61 height 12
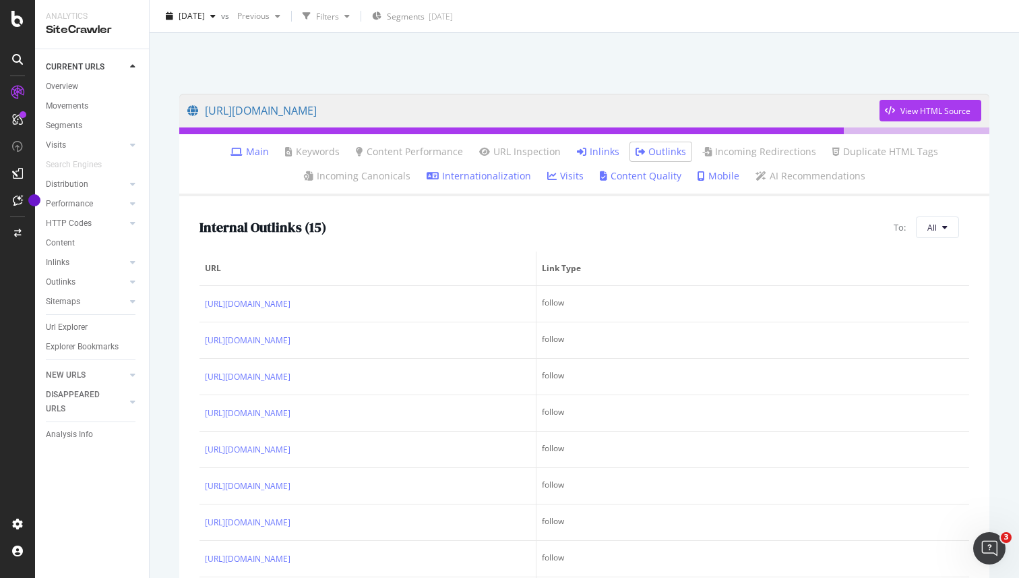
scroll to position [95, 0]
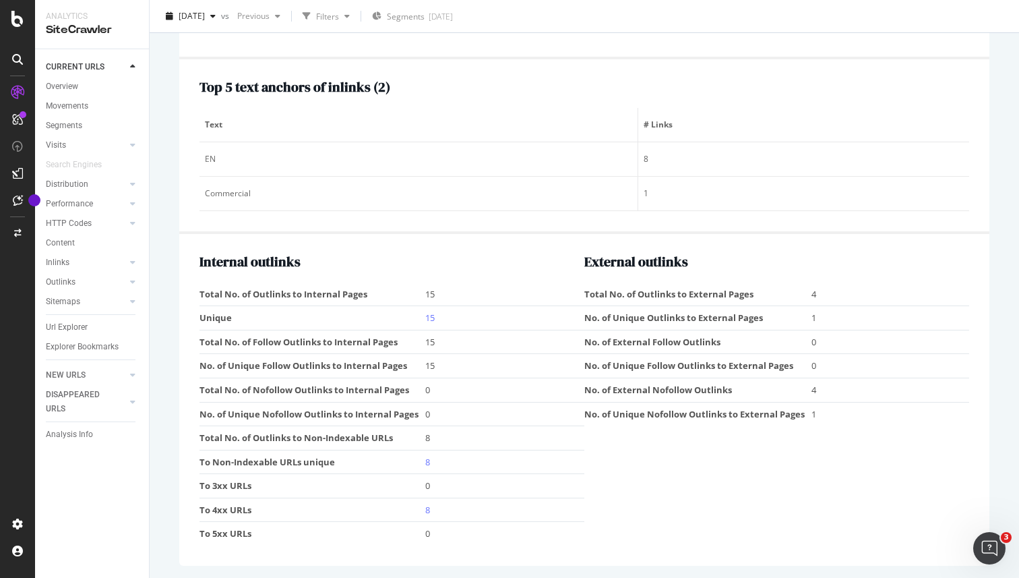
scroll to position [1566, 0]
click at [800, 413] on td "No. of Unique Nofollow Outlinks to External Pages" at bounding box center [698, 412] width 227 height 24
click at [812, 412] on td "1" at bounding box center [891, 412] width 158 height 24
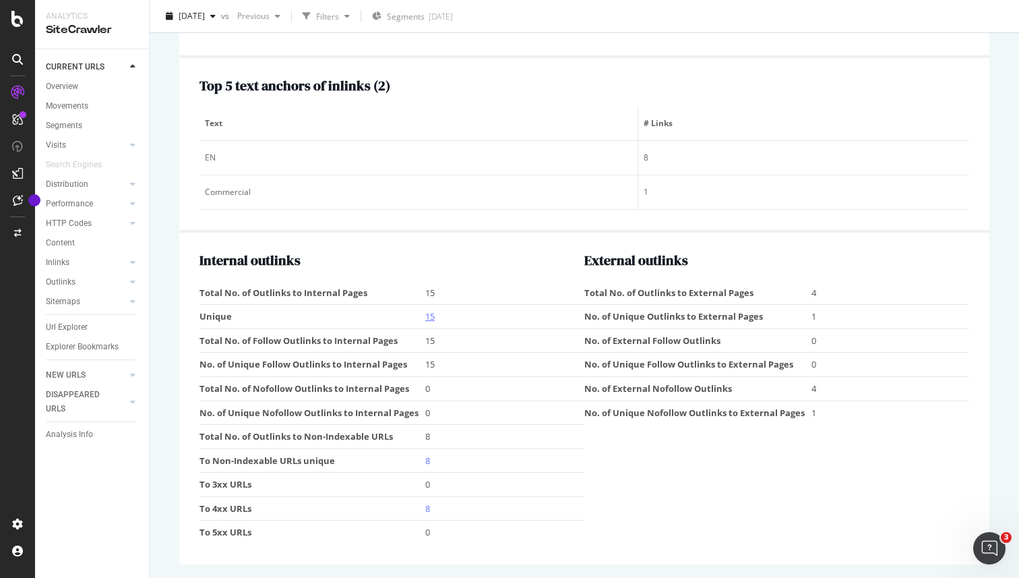
click at [431, 317] on link "15" at bounding box center [429, 316] width 9 height 12
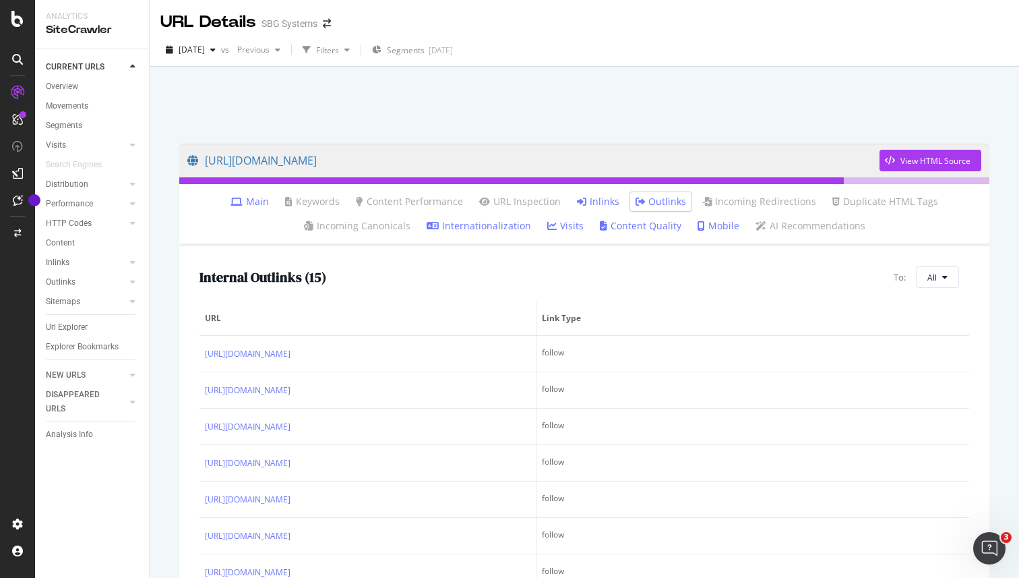
click at [73, 30] on div "SiteCrawler" at bounding box center [92, 30] width 92 height 16
click at [22, 88] on icon at bounding box center [17, 92] width 13 height 13
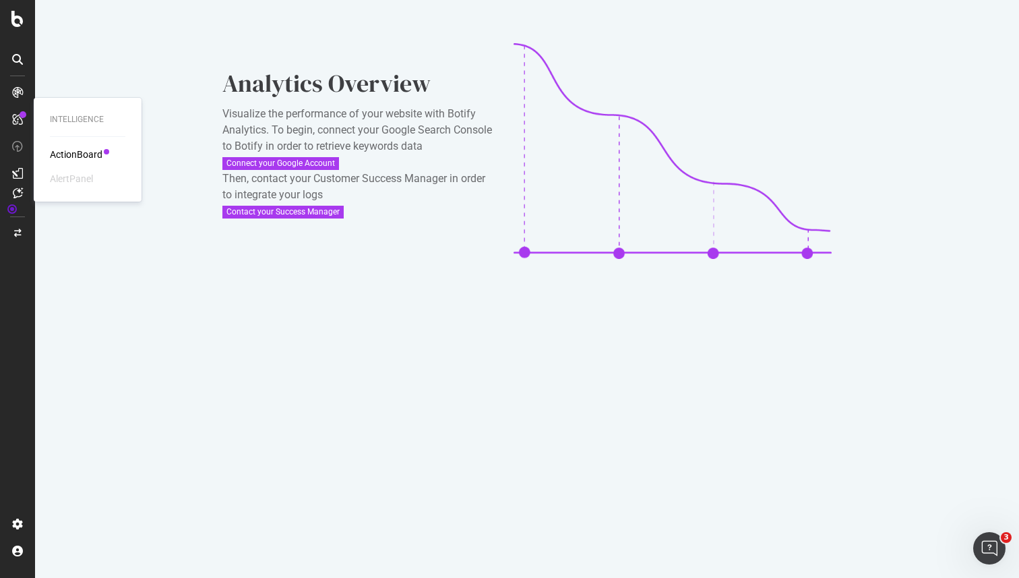
click at [17, 124] on icon at bounding box center [17, 119] width 11 height 11
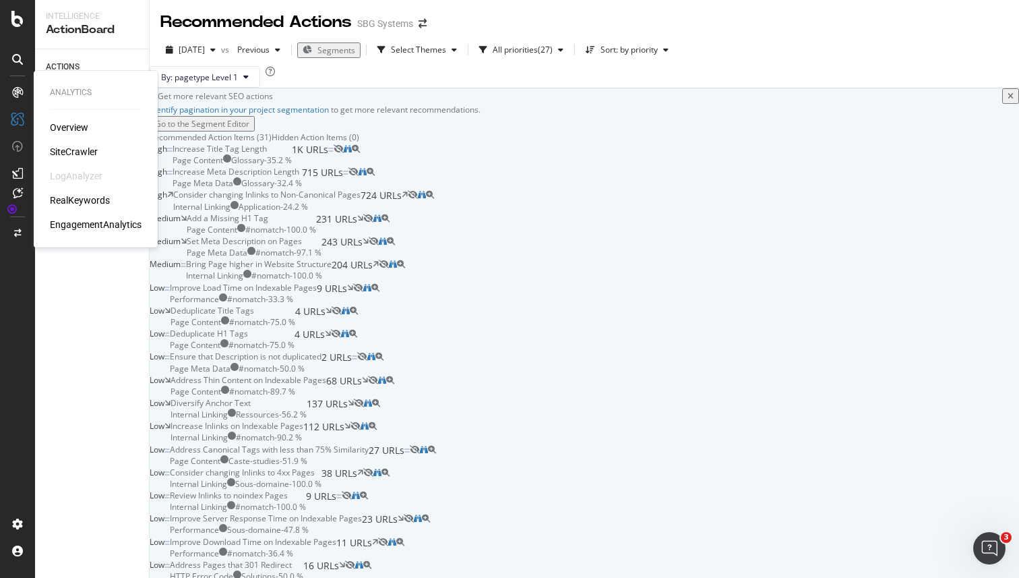
click at [95, 150] on div "SiteCrawler" at bounding box center [74, 151] width 48 height 13
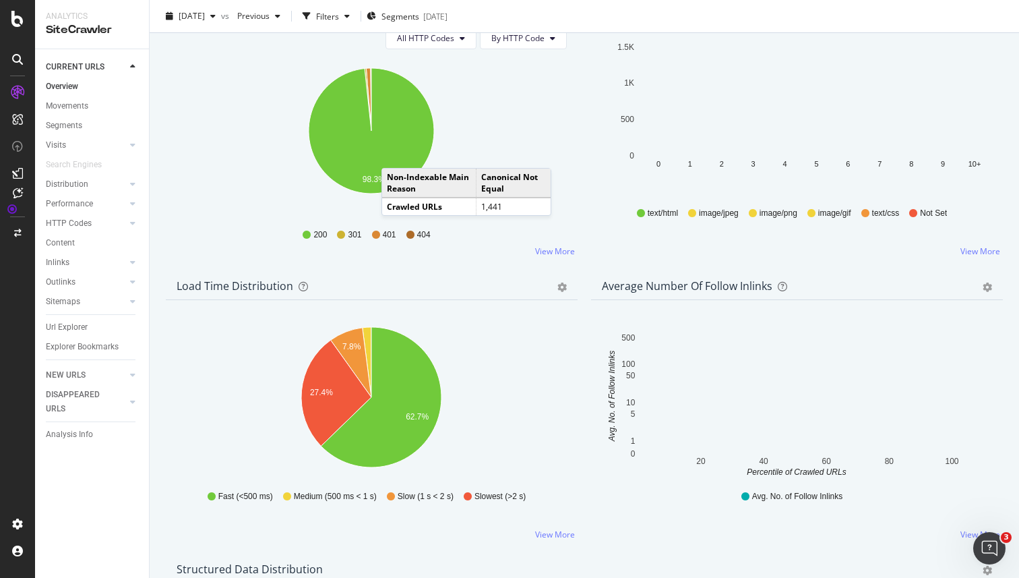
scroll to position [746, 0]
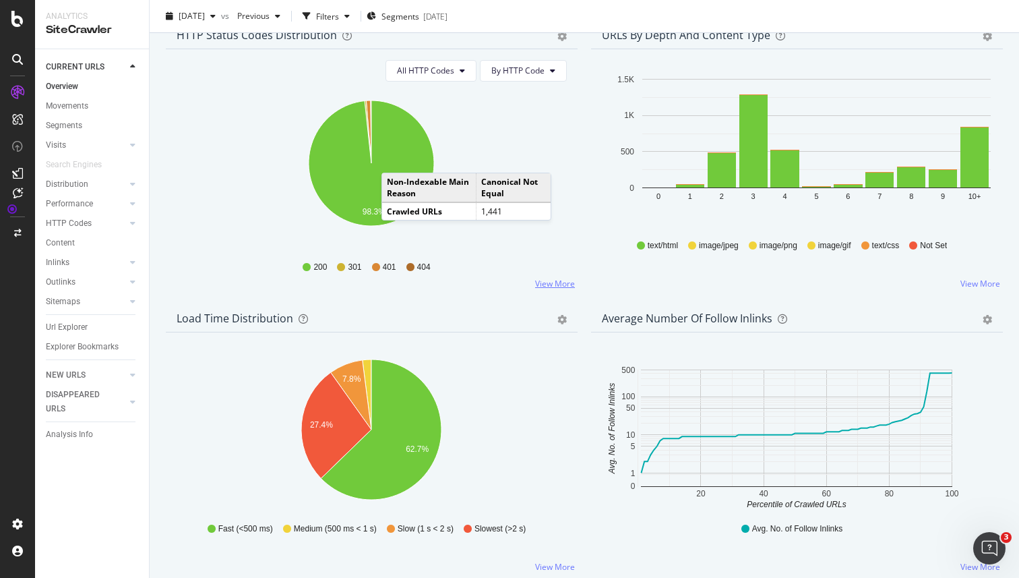
click at [547, 283] on link "View More" at bounding box center [555, 283] width 40 height 11
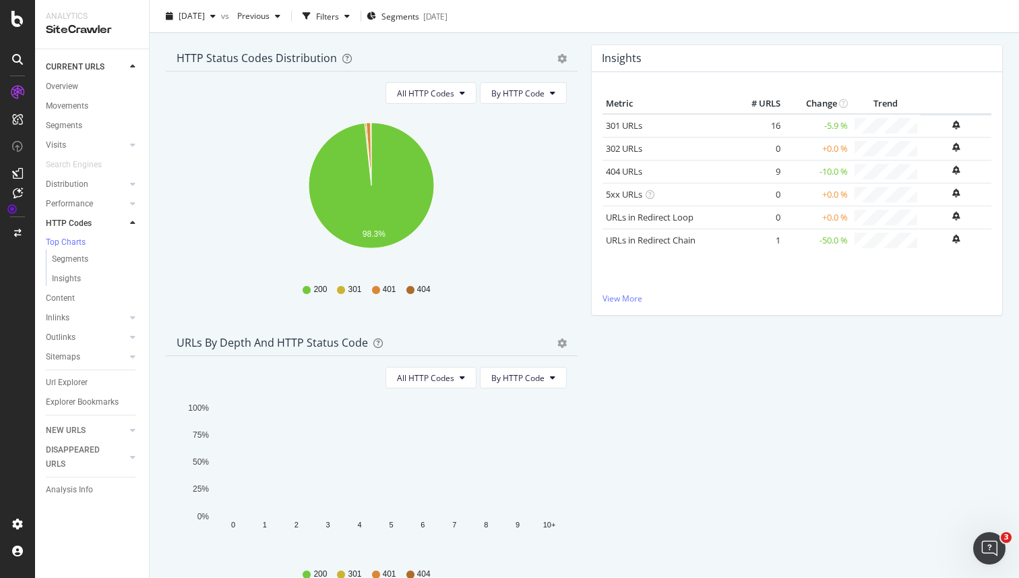
scroll to position [220, 0]
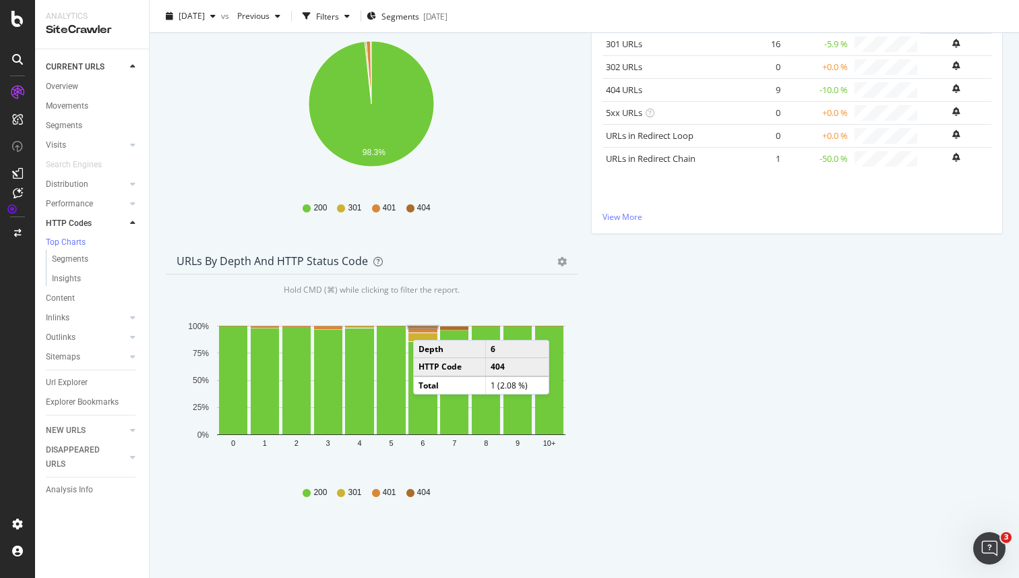
click at [427, 326] on rect "A chart." at bounding box center [423, 326] width 29 height 1
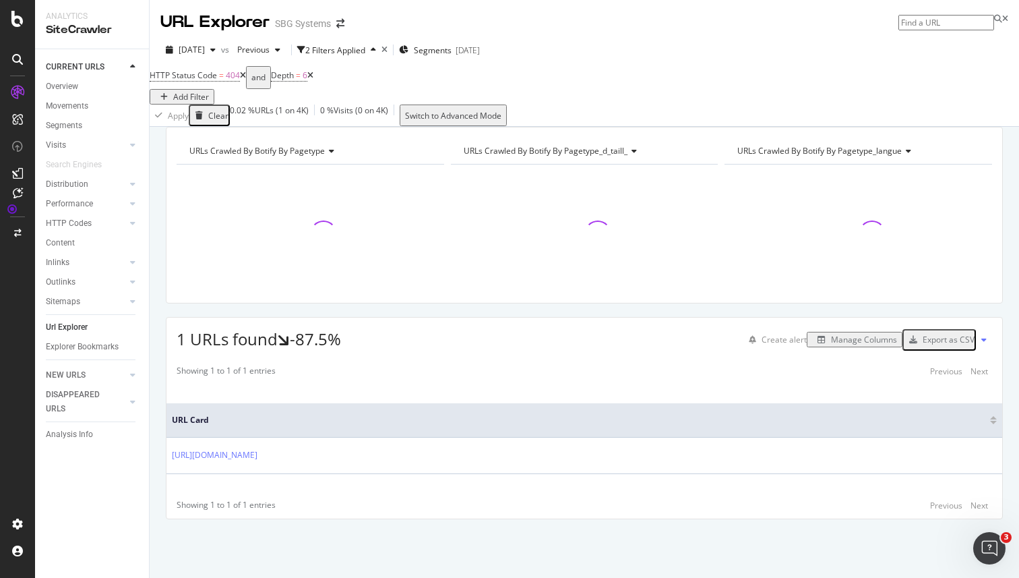
scroll to position [9, 0]
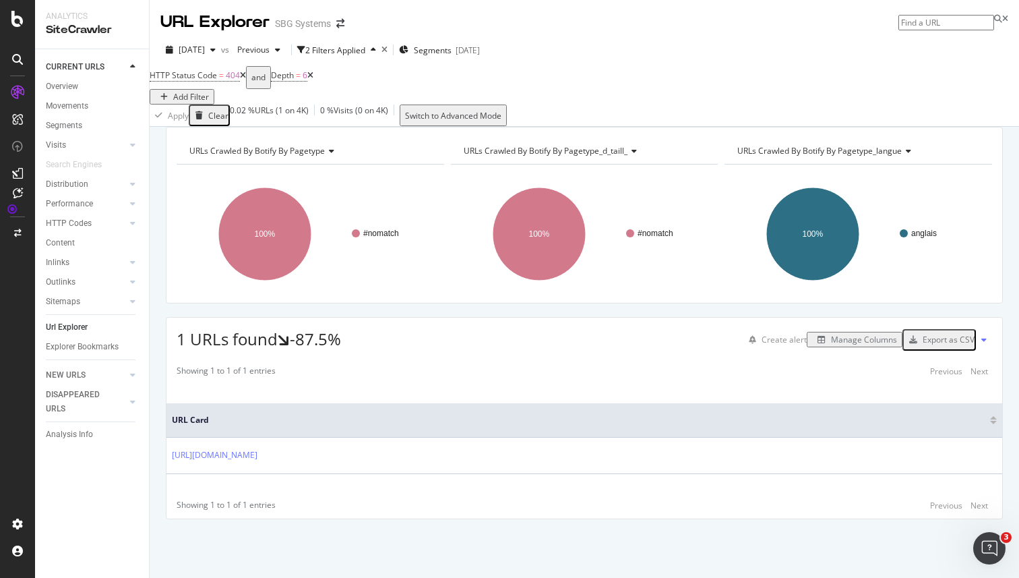
click at [314, 79] on icon at bounding box center [310, 75] width 6 height 8
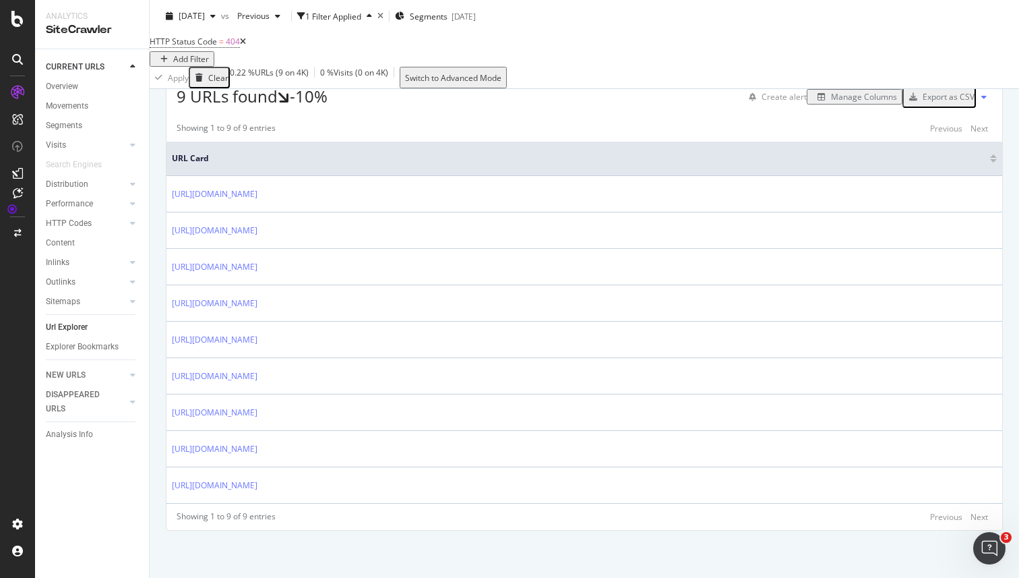
scroll to position [270, 0]
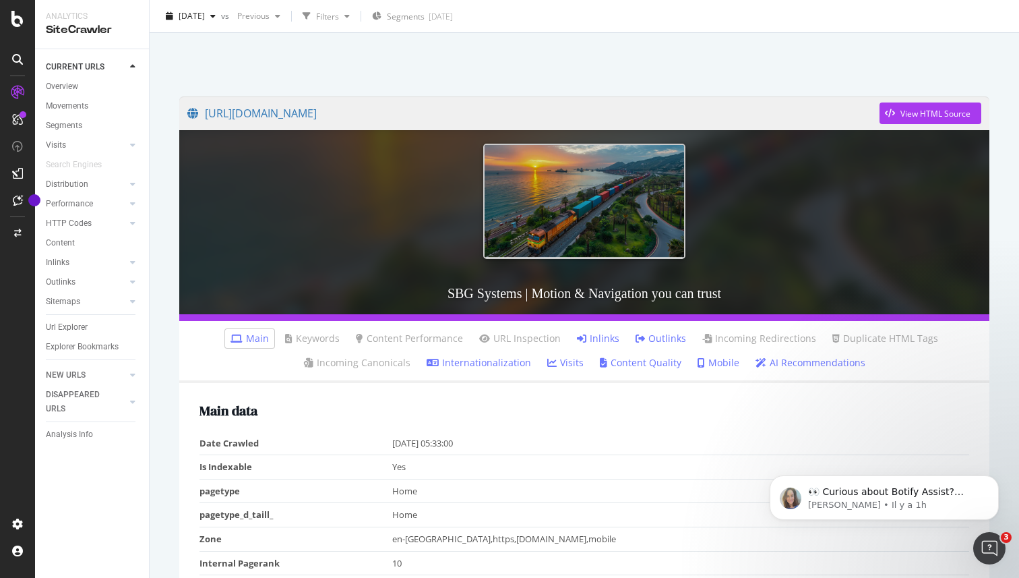
scroll to position [49, 0]
